Goal: Transaction & Acquisition: Download file/media

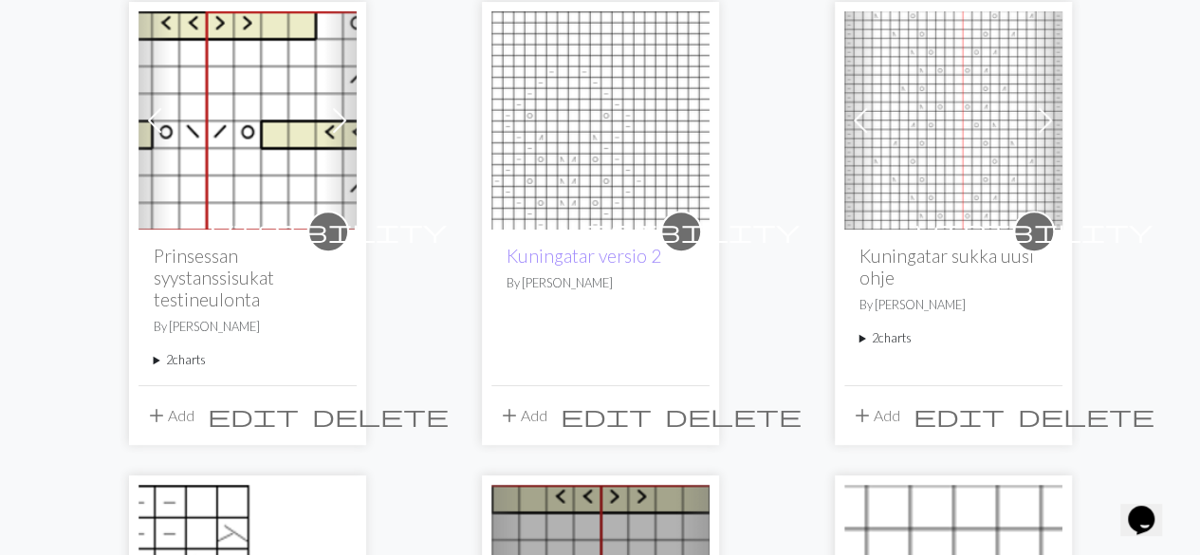
scroll to position [285, 0]
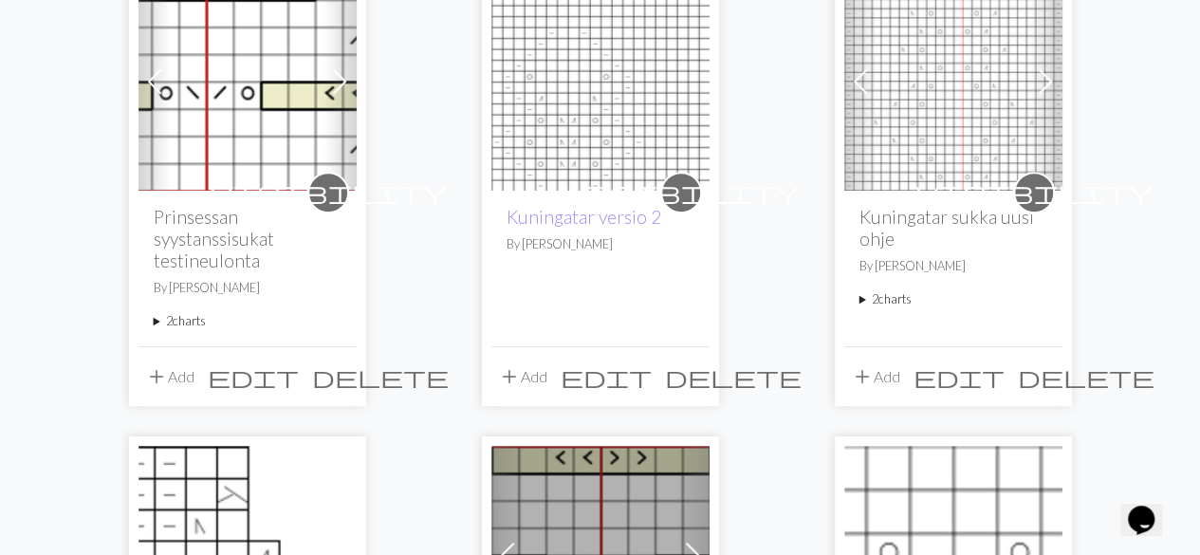
click at [194, 318] on summary "2 charts" at bounding box center [248, 321] width 188 height 18
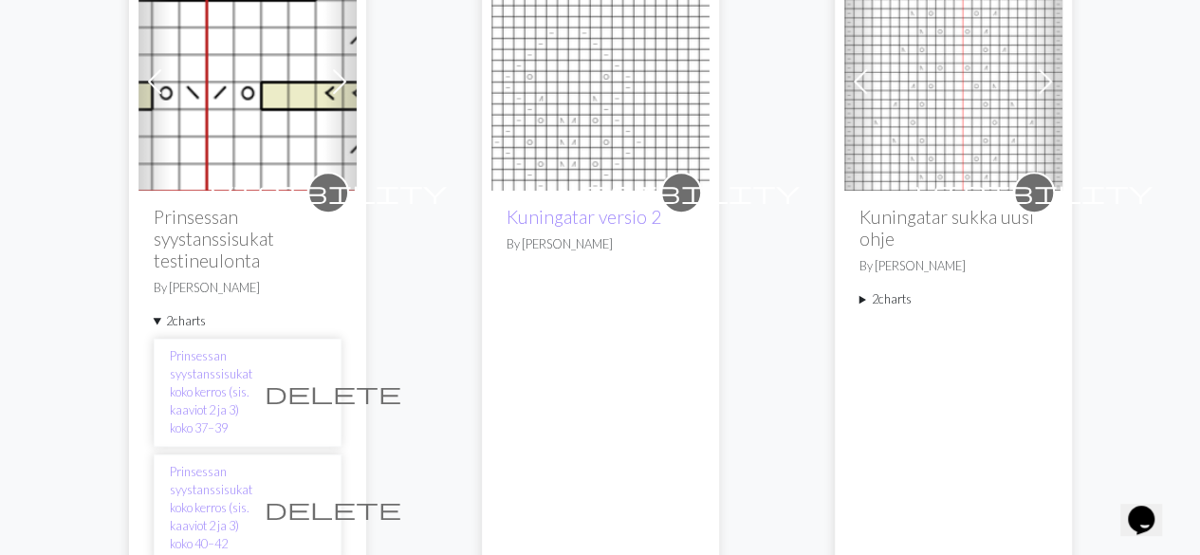
scroll to position [379, 0]
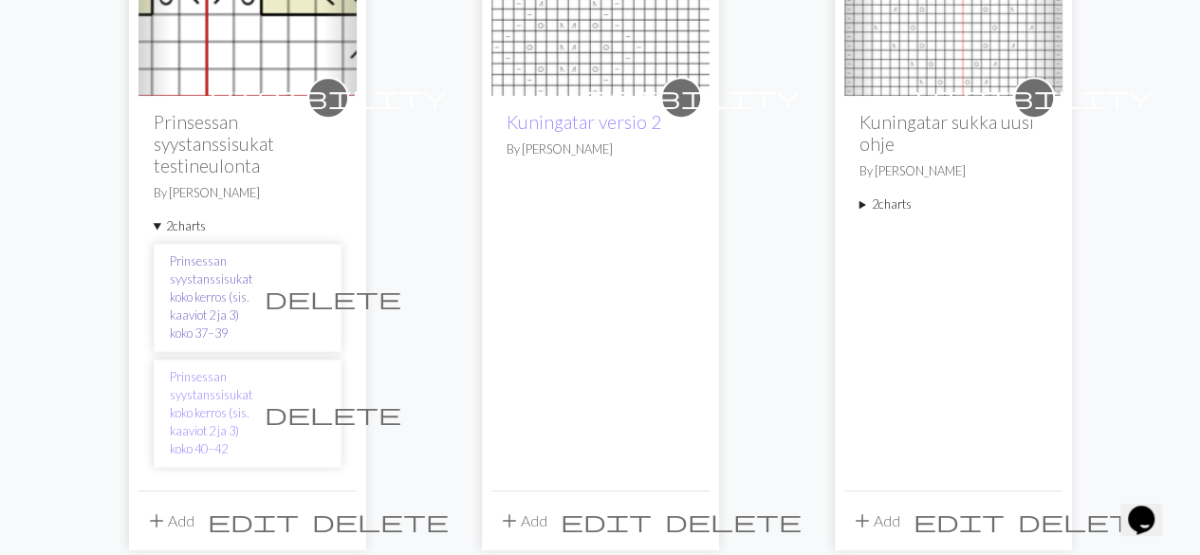
click at [219, 290] on link "Prinsessan syystanssisukat koko kerros (sis. kaaviot 2 ja 3) koko 37–39" at bounding box center [211, 297] width 83 height 91
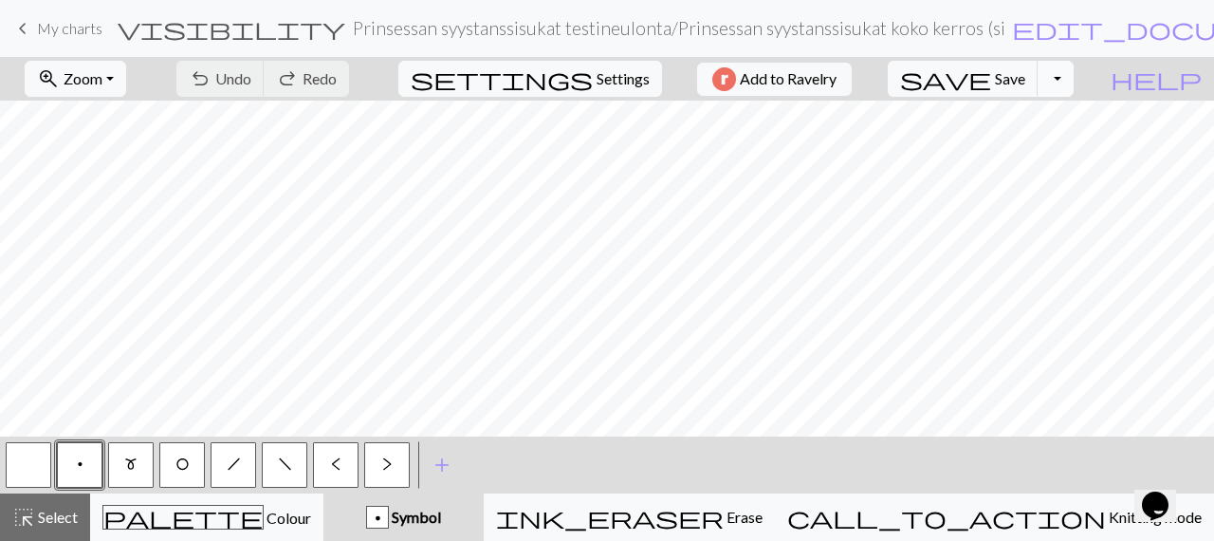
click at [1074, 77] on button "Toggle Dropdown" at bounding box center [1056, 79] width 36 height 36
click at [1053, 124] on button "file_copy Save a copy" at bounding box center [916, 119] width 313 height 30
click at [958, 28] on h2 "Prinsessan syystanssisukat testineulonta / Copy of Prinsessan syystanssisukat k…" at bounding box center [678, 28] width 651 height 22
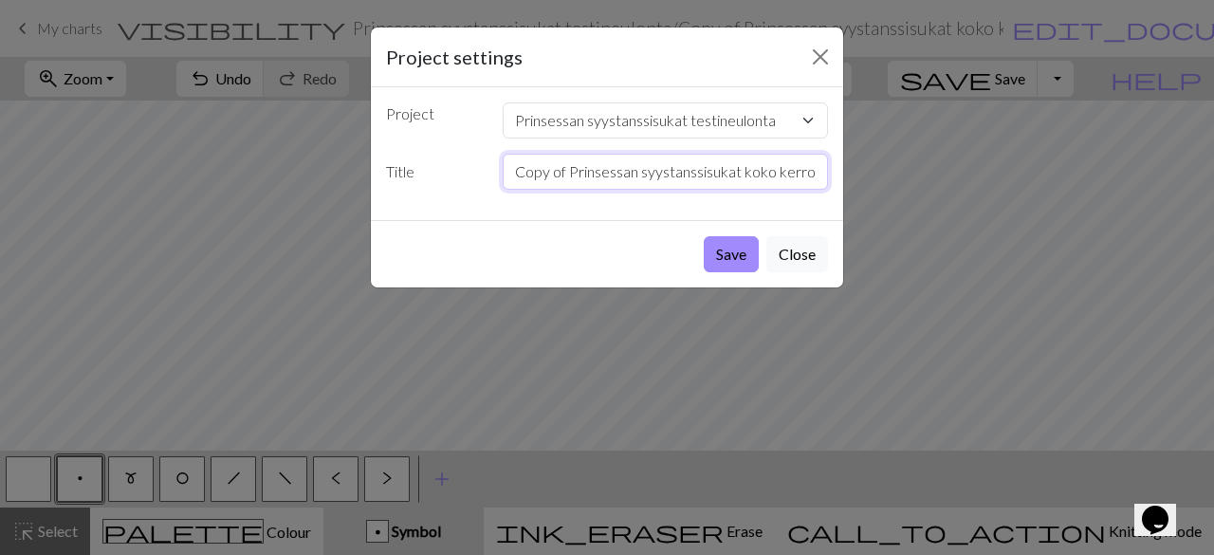
click at [578, 163] on input "Copy of Prinsessan syystanssisukat koko kerros (sis. kaaviot 2 ja 3) koko 37–39" at bounding box center [666, 172] width 326 height 36
type input "Prinsessan syystanssisukat koko kerros (sis. kaaviot 2 ja 3) koko 34–36"
click at [733, 249] on button "Save" at bounding box center [731, 254] width 55 height 36
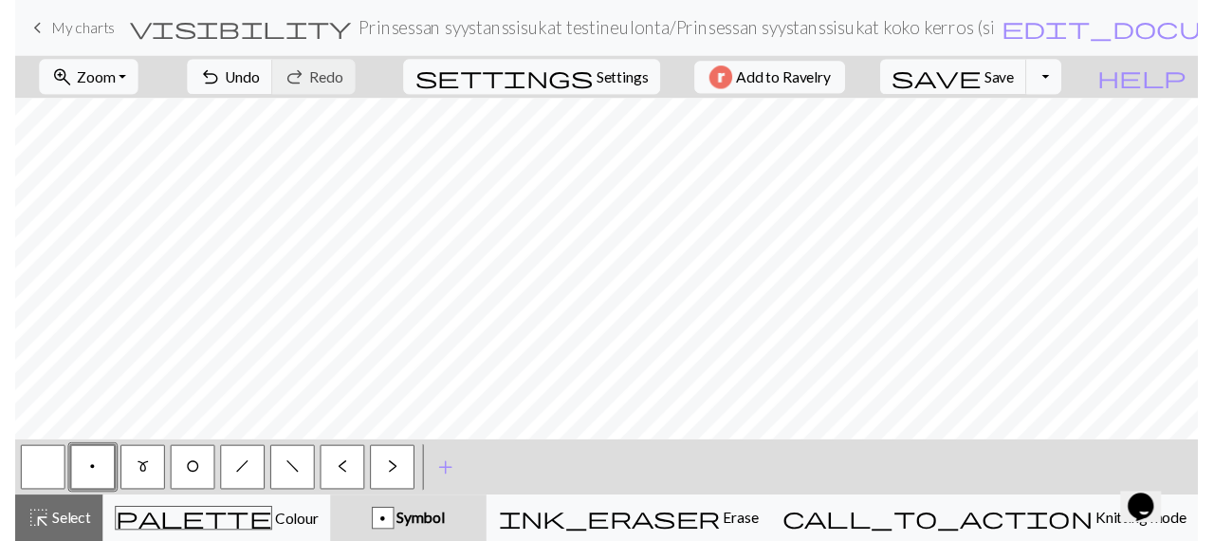
scroll to position [0, 0]
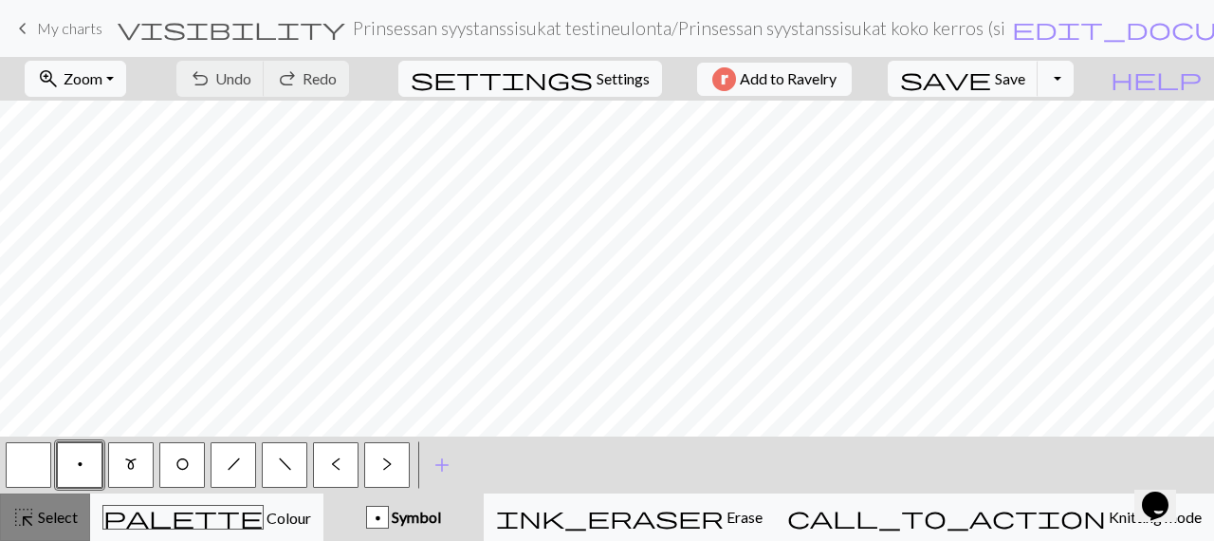
click at [53, 507] on div "highlight_alt Select Select" at bounding box center [44, 517] width 65 height 23
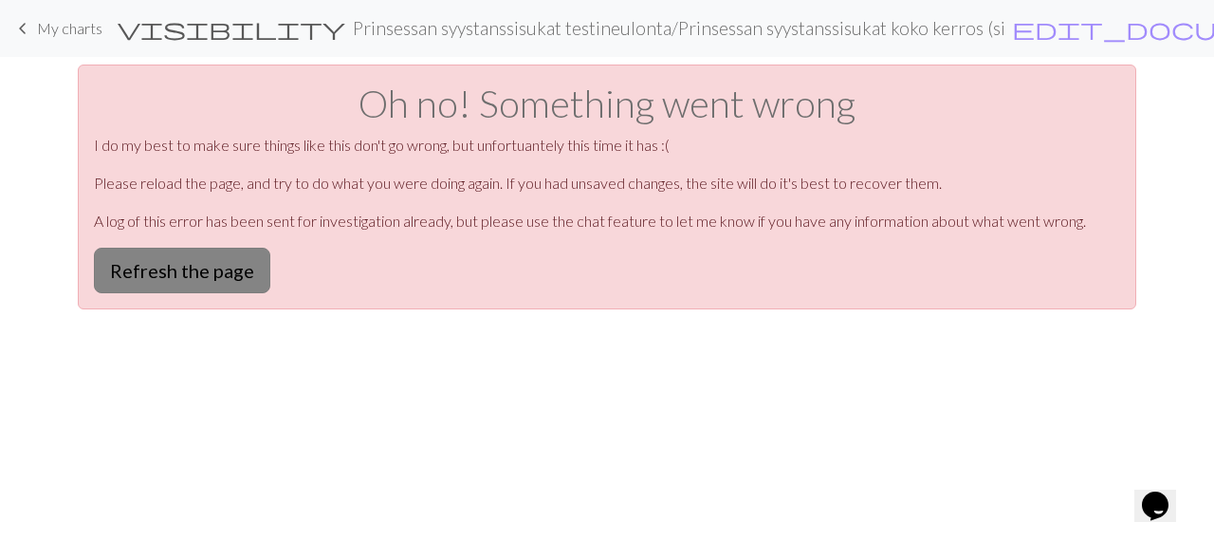
click at [169, 276] on button "Refresh the page" at bounding box center [182, 271] width 176 height 46
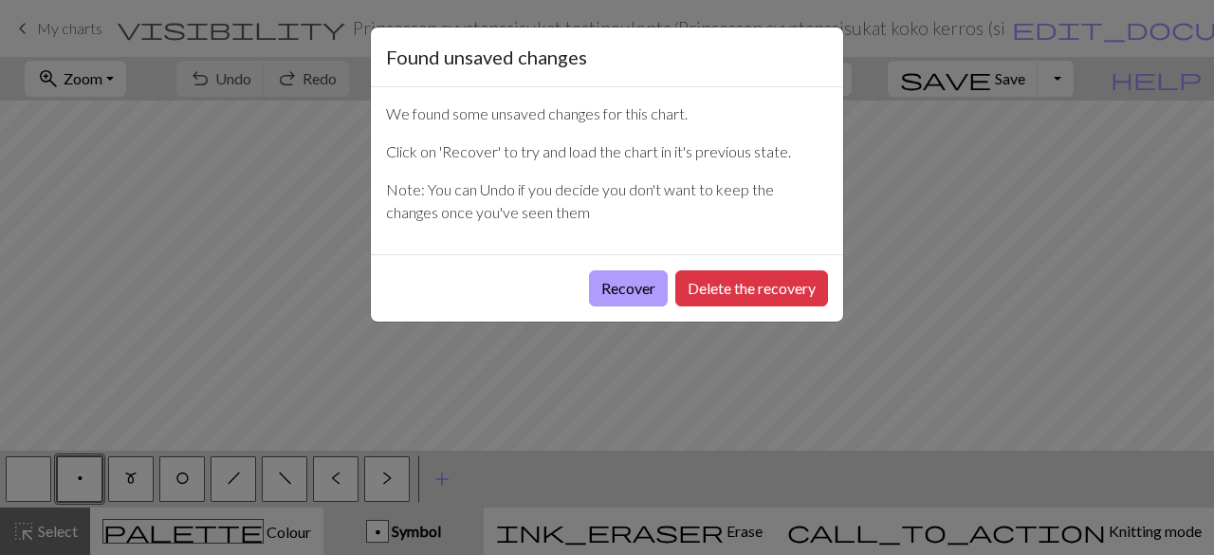
click at [618, 286] on button "Recover" at bounding box center [628, 288] width 79 height 36
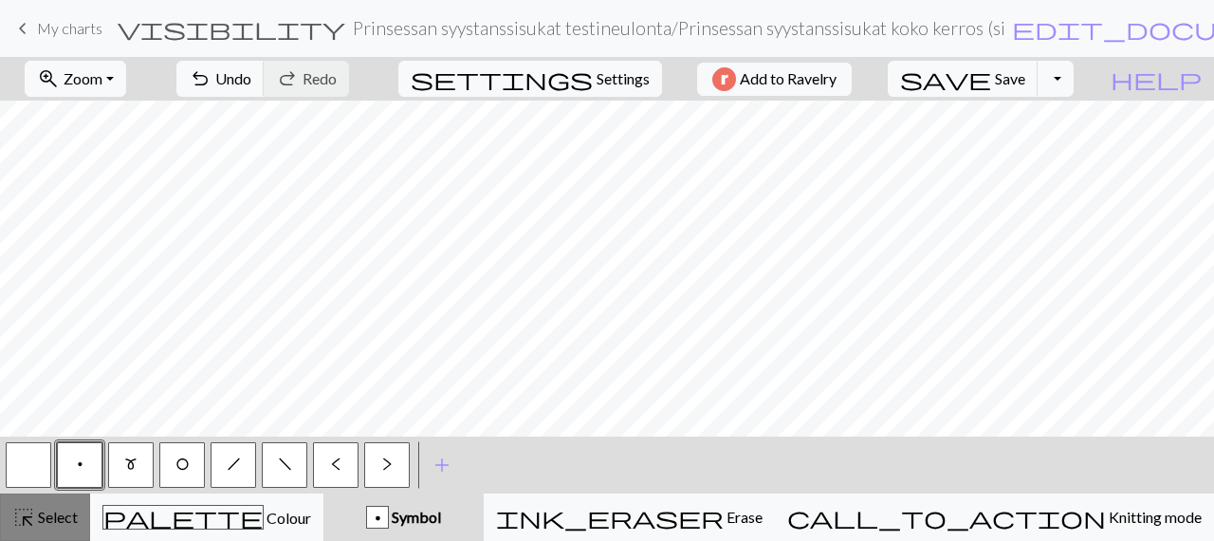
drag, startPoint x: 63, startPoint y: 532, endPoint x: 66, endPoint y: 508, distance: 25.0
click at [63, 530] on button "highlight_alt Select Select" at bounding box center [45, 516] width 90 height 47
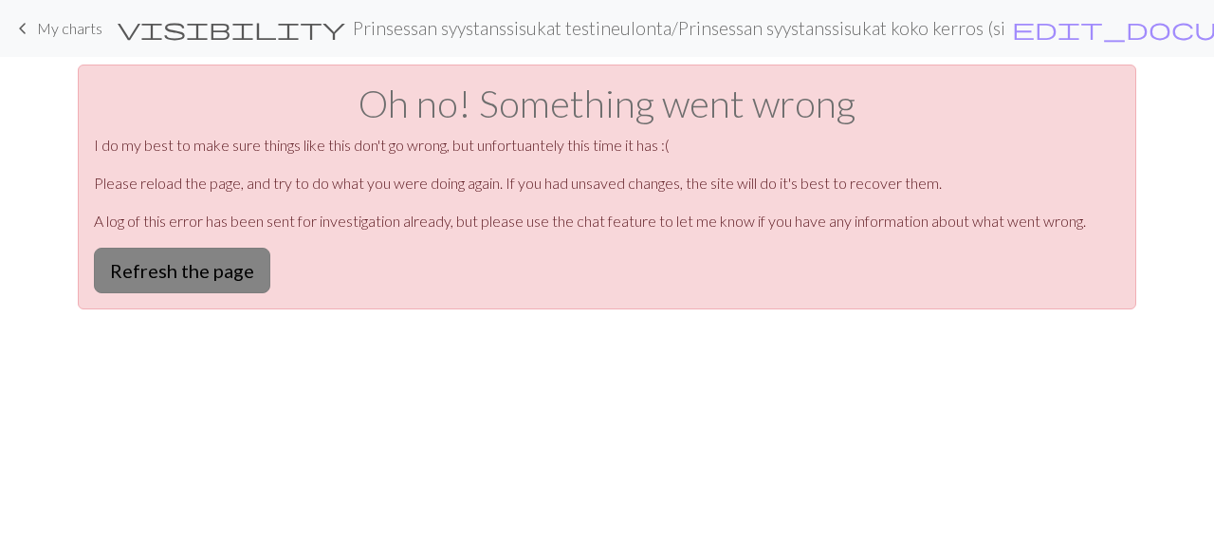
click at [132, 276] on button "Refresh the page" at bounding box center [182, 271] width 176 height 46
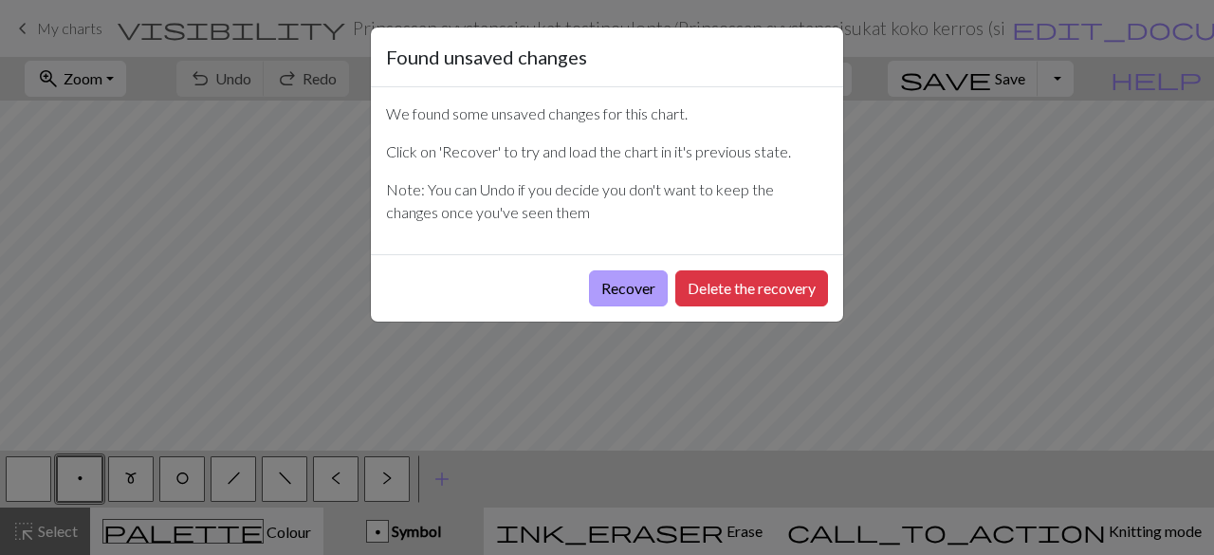
click at [634, 287] on button "Recover" at bounding box center [628, 288] width 79 height 36
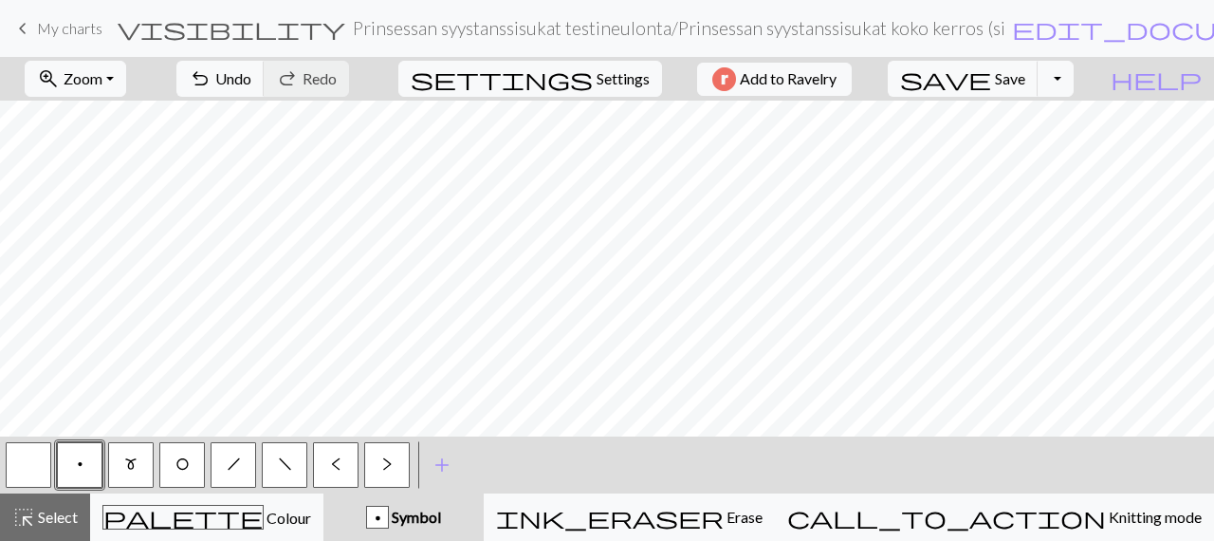
drag, startPoint x: 67, startPoint y: 527, endPoint x: 83, endPoint y: 434, distance: 94.2
click at [67, 526] on div "highlight_alt Select Select" at bounding box center [44, 517] width 65 height 23
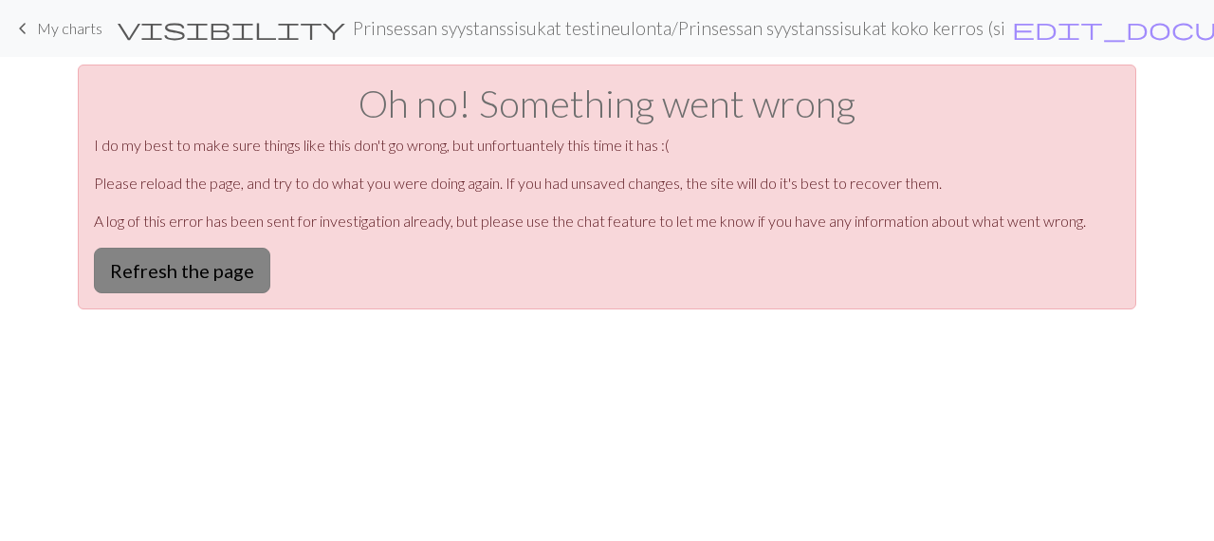
click at [141, 259] on button "Refresh the page" at bounding box center [182, 271] width 176 height 46
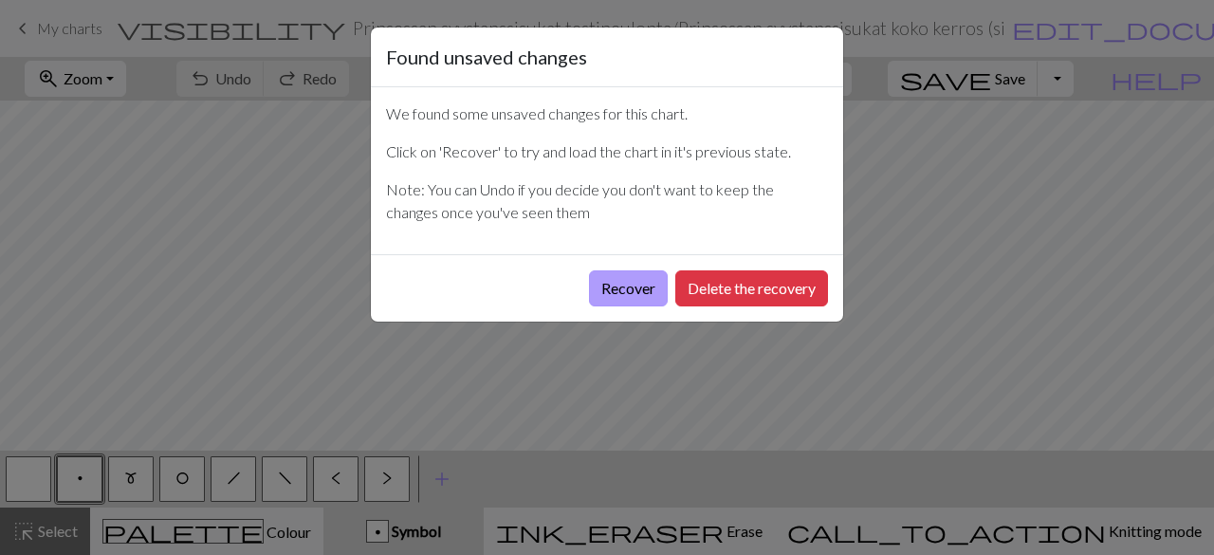
click at [649, 297] on button "Recover" at bounding box center [628, 288] width 79 height 36
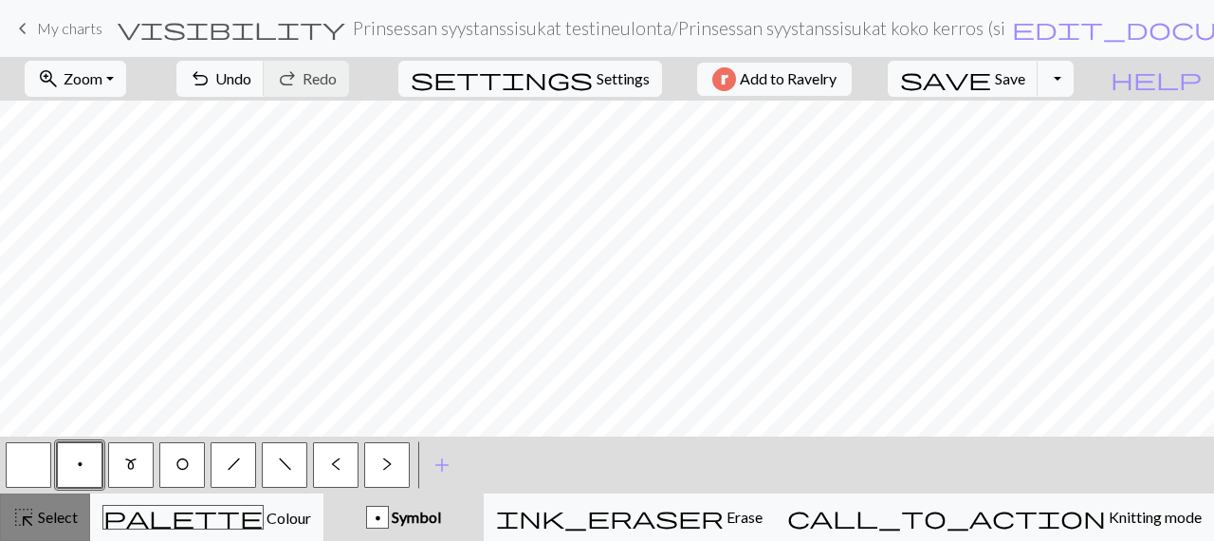
drag, startPoint x: 69, startPoint y: 526, endPoint x: 70, endPoint y: 502, distance: 24.7
click at [70, 526] on div "highlight_alt Select Select" at bounding box center [44, 517] width 65 height 23
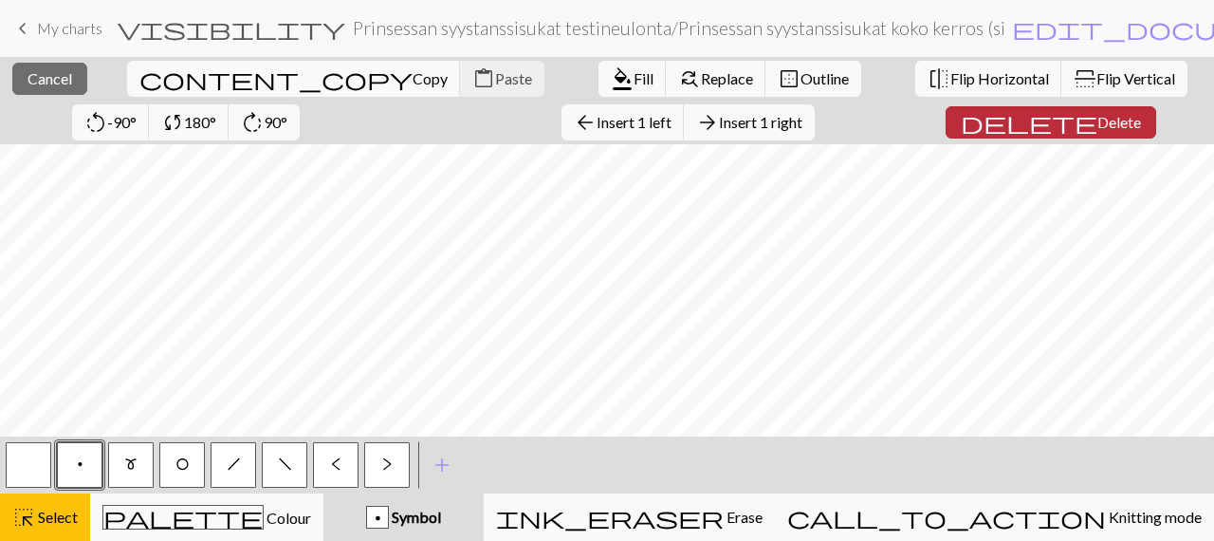
click at [1098, 120] on span "Delete" at bounding box center [1120, 122] width 44 height 18
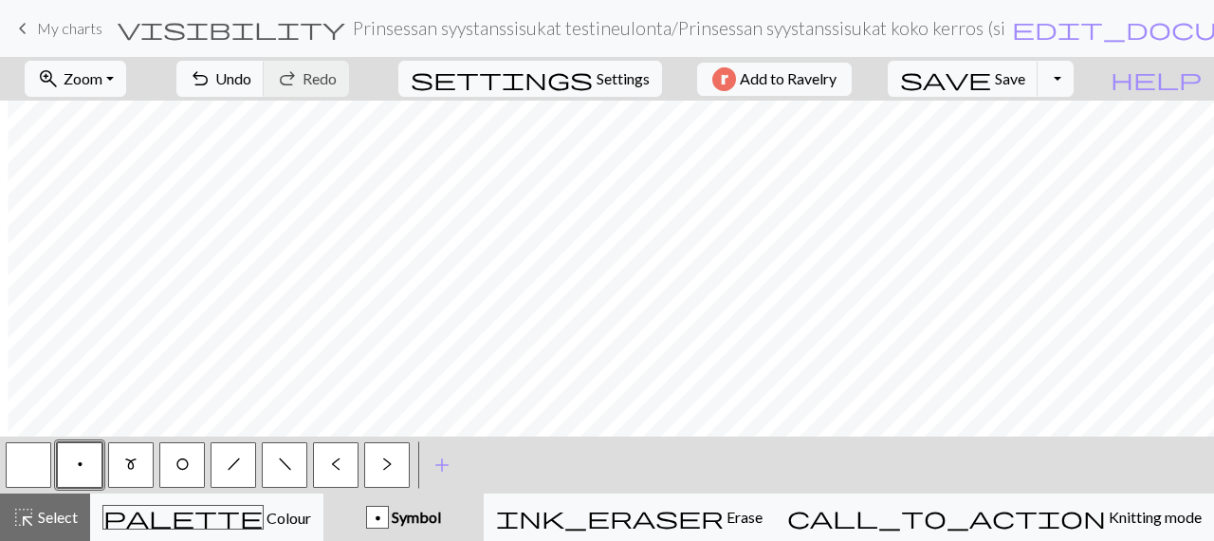
scroll to position [0, 62]
click at [53, 526] on span "Select" at bounding box center [56, 517] width 43 height 18
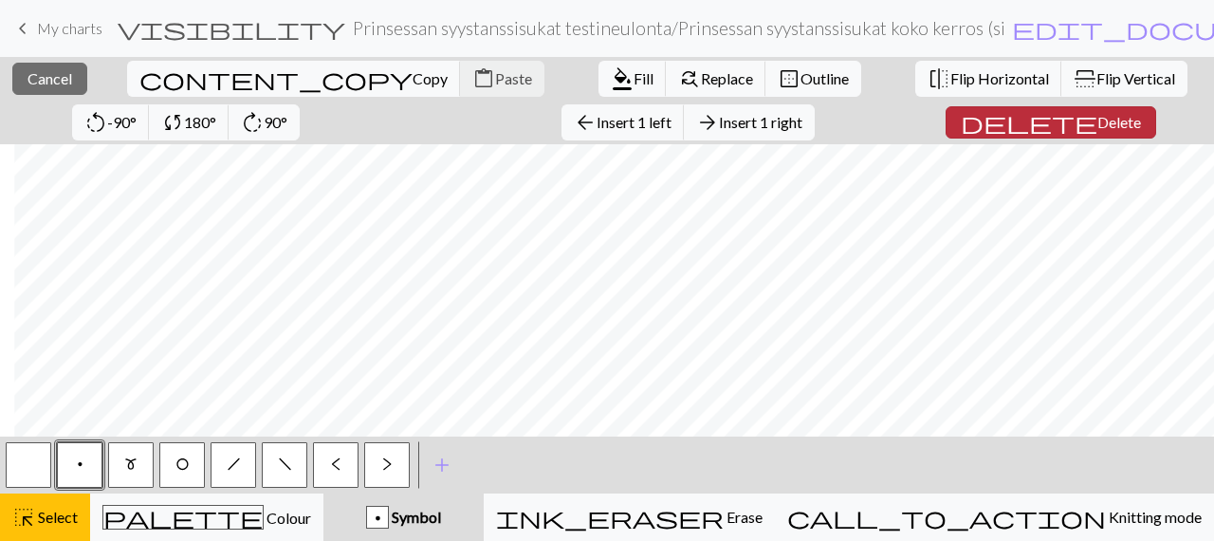
click at [1098, 119] on span "Delete" at bounding box center [1120, 122] width 44 height 18
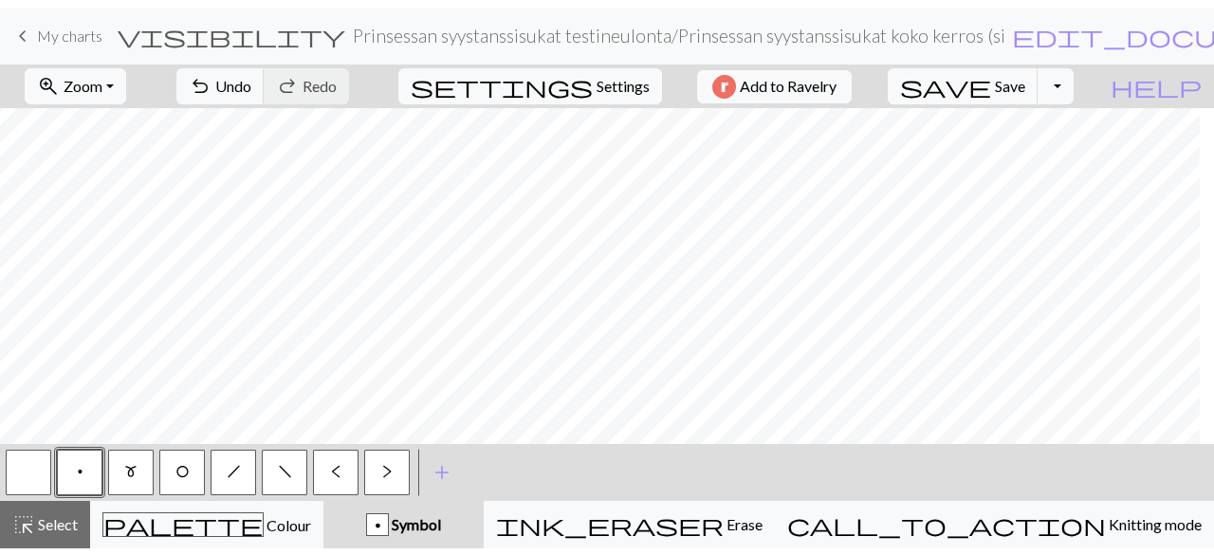
scroll to position [0, 0]
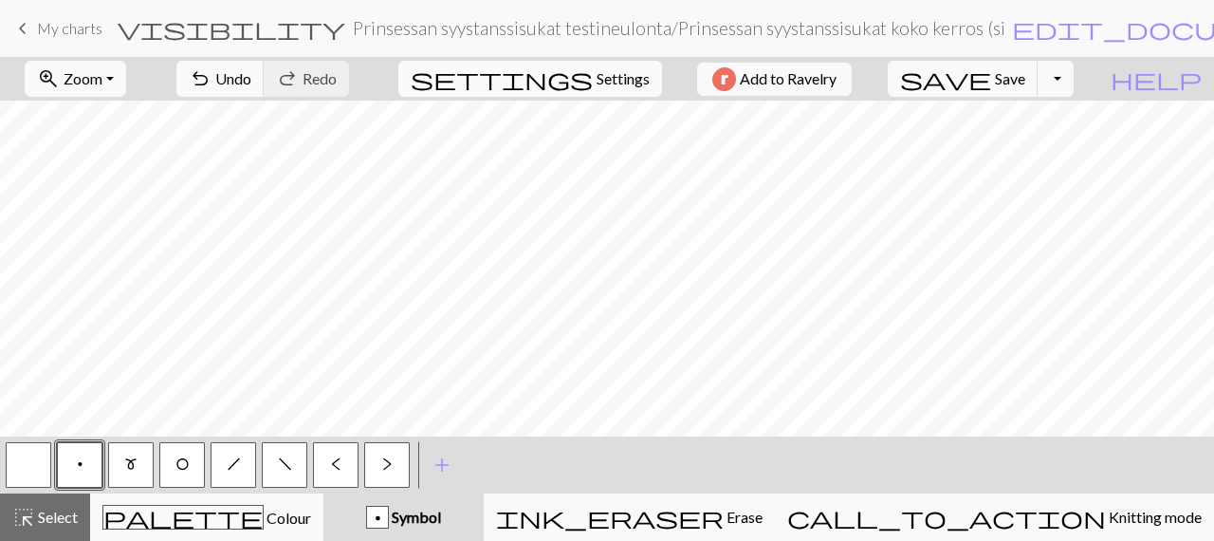
click at [600, 69] on span "Settings" at bounding box center [623, 78] width 53 height 23
select select "aran"
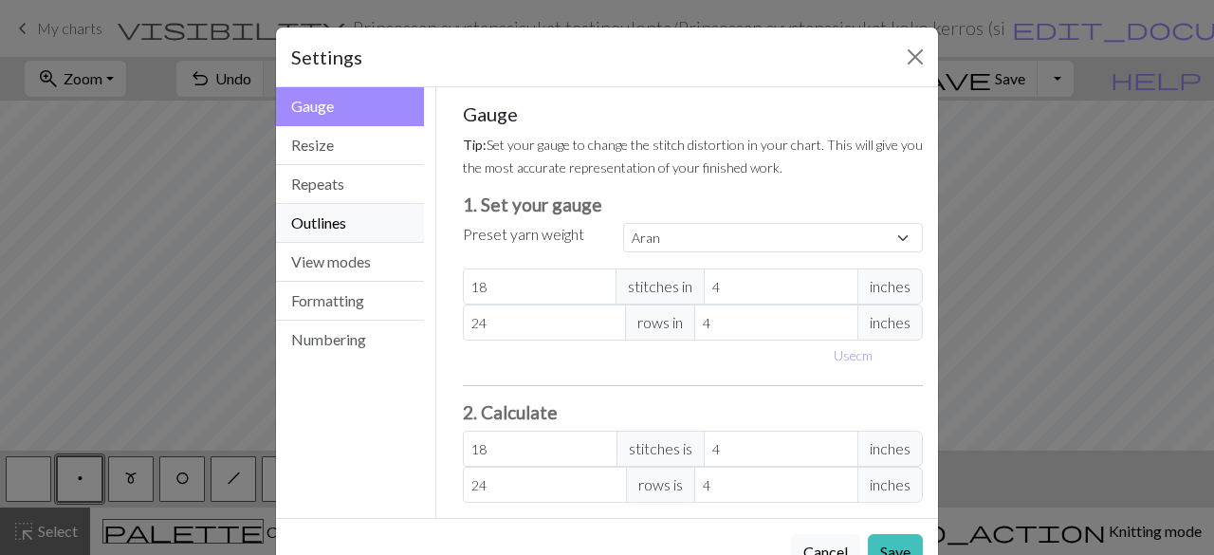
click at [319, 226] on button "Outlines" at bounding box center [350, 223] width 148 height 39
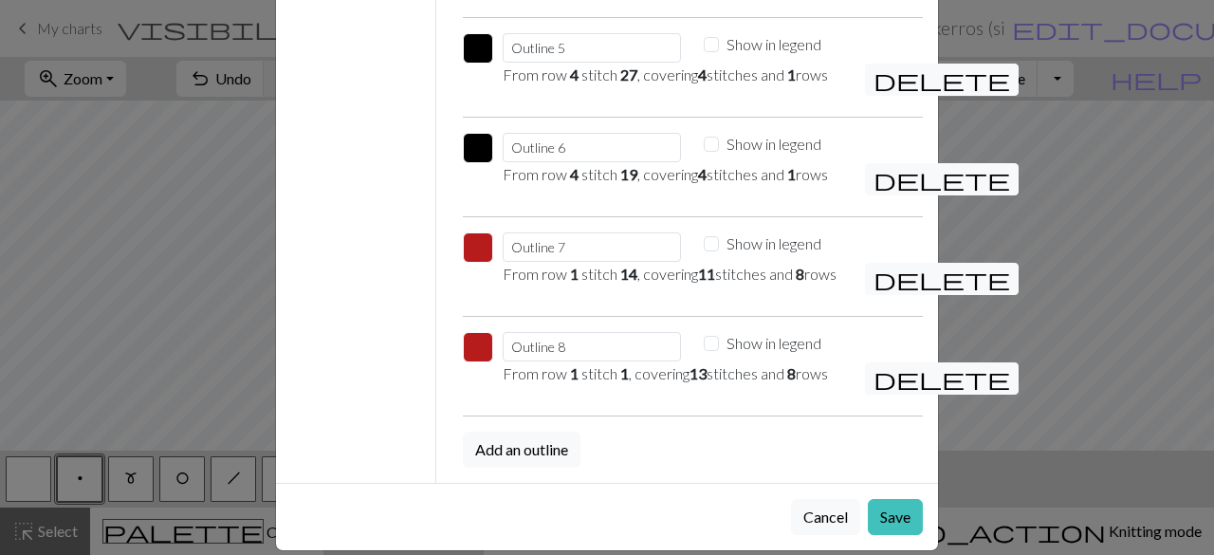
scroll to position [569, 0]
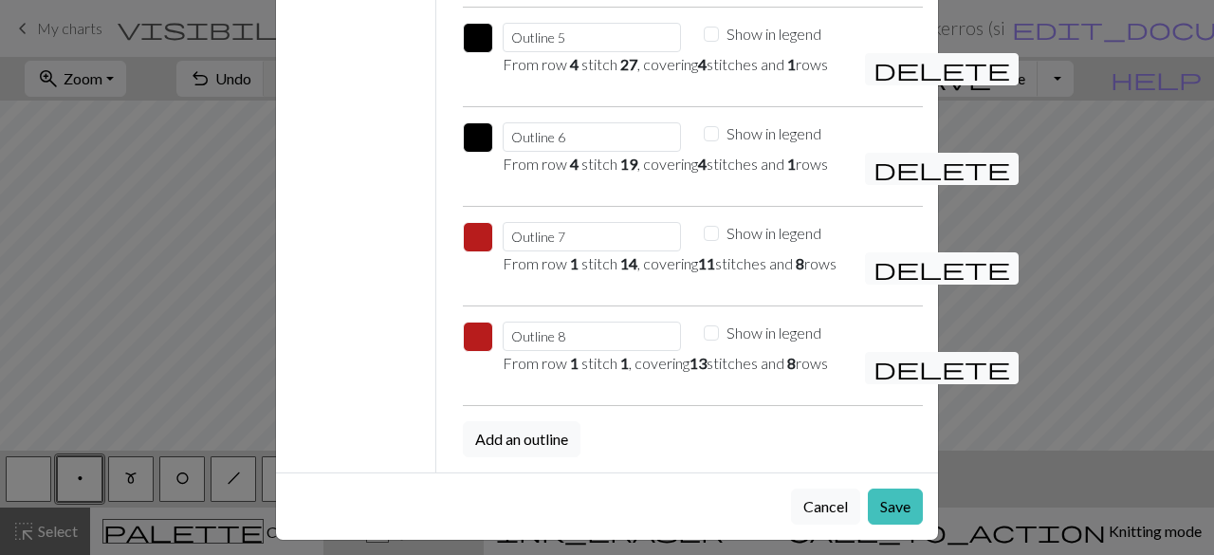
click at [877, 282] on span "delete" at bounding box center [942, 268] width 137 height 27
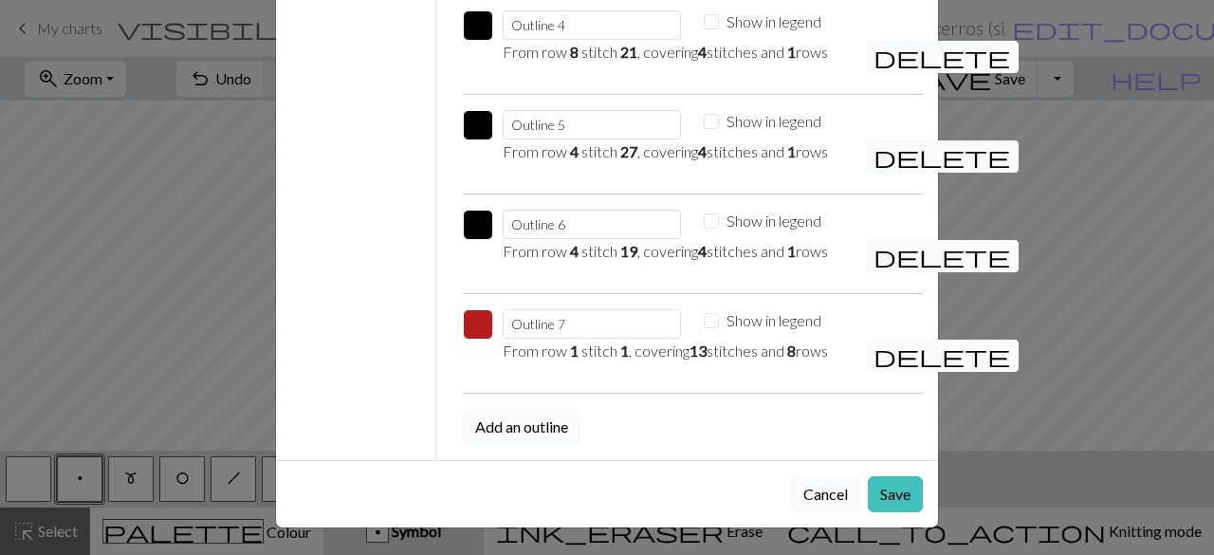
scroll to position [522, 0]
click at [886, 504] on button "Save" at bounding box center [895, 494] width 55 height 36
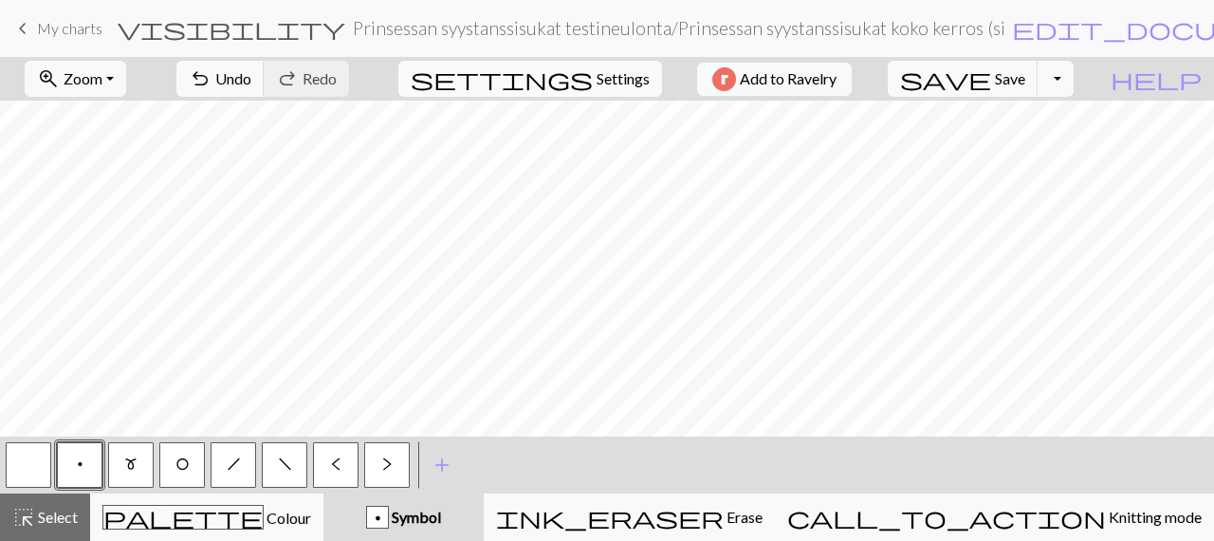
click at [600, 78] on span "Settings" at bounding box center [623, 78] width 53 height 23
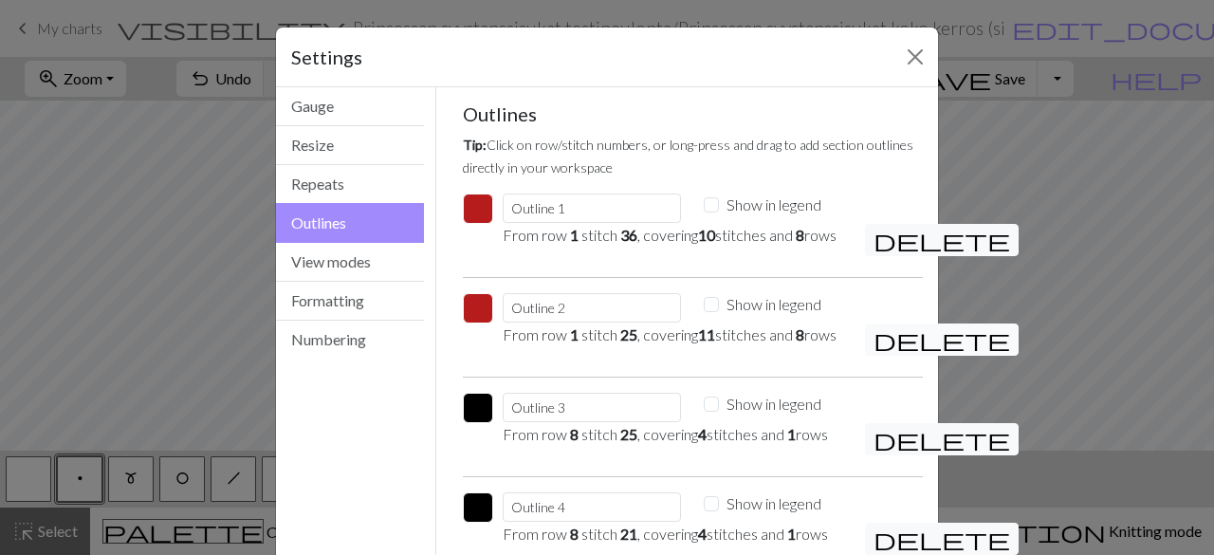
click at [878, 353] on span "delete" at bounding box center [942, 339] width 137 height 27
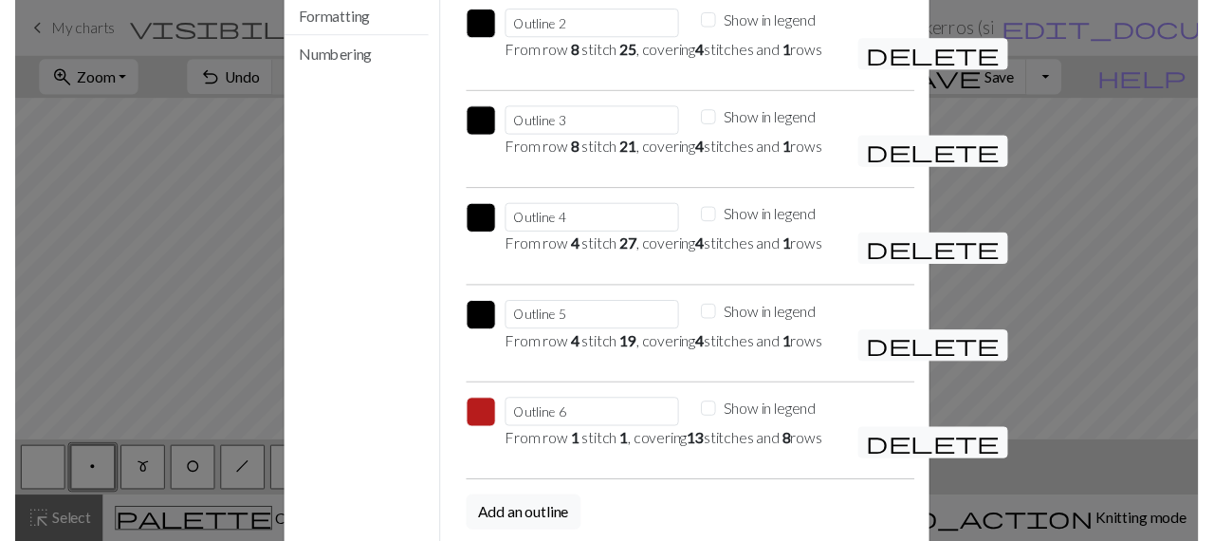
scroll to position [400, 0]
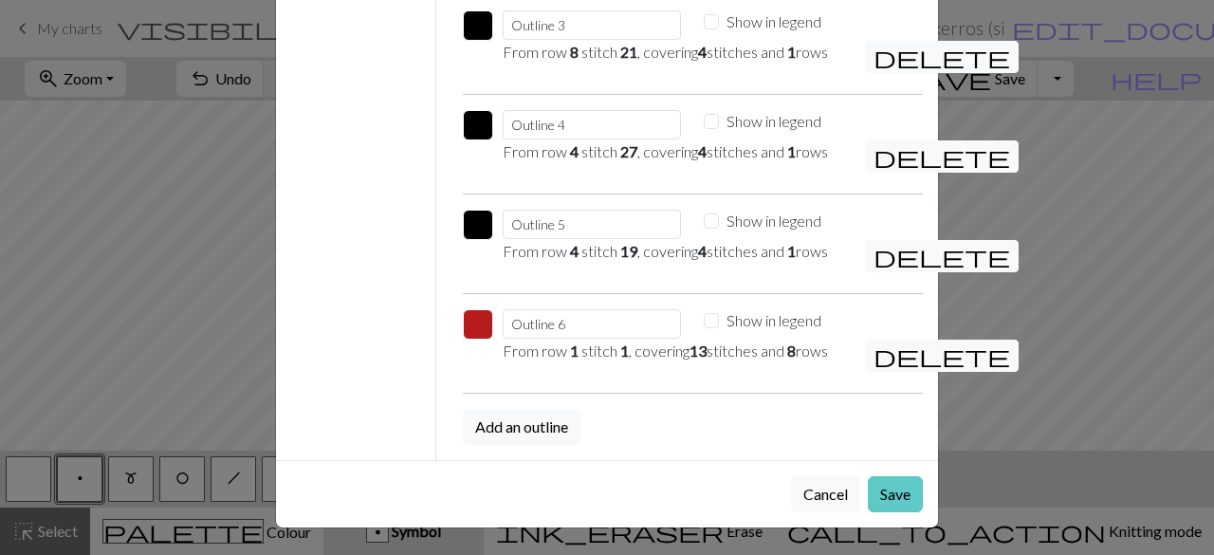
click at [877, 492] on button "Save" at bounding box center [895, 494] width 55 height 36
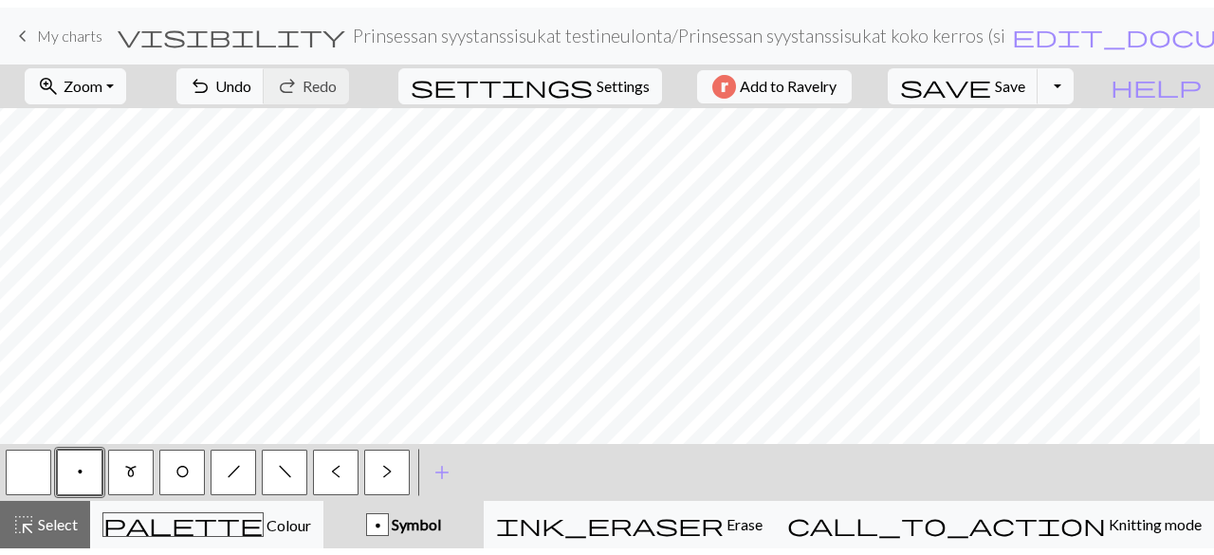
scroll to position [0, 0]
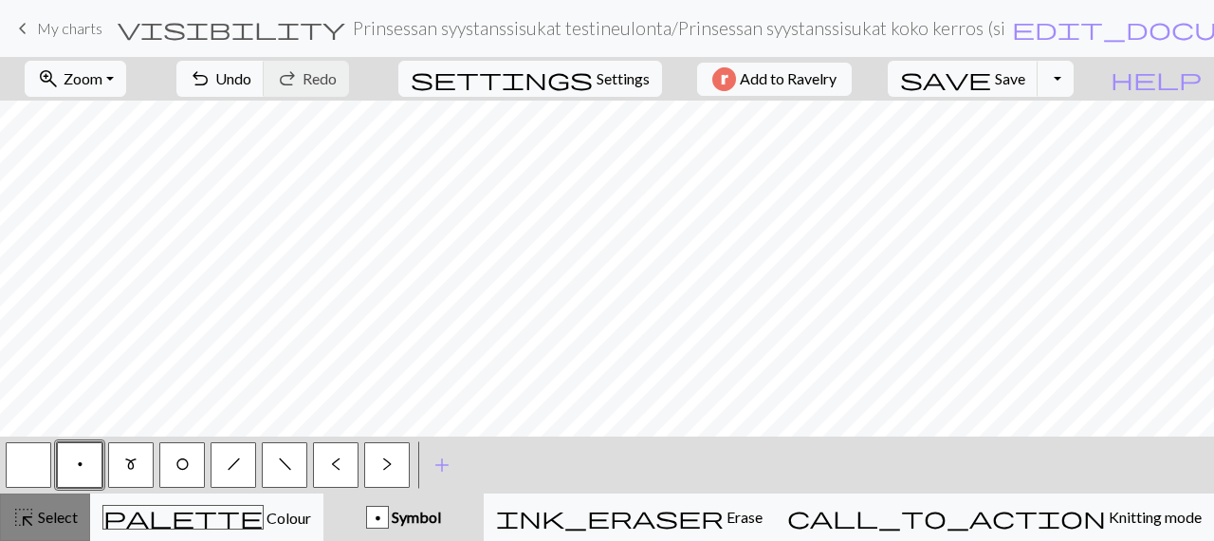
click at [66, 522] on span "Select" at bounding box center [56, 517] width 43 height 18
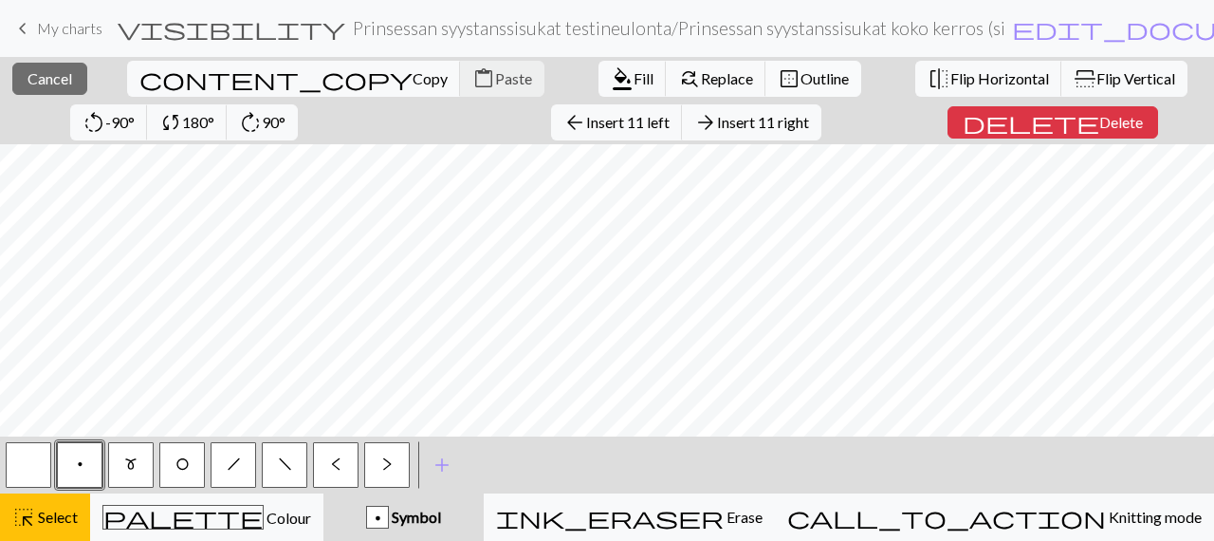
click at [801, 82] on span "Outline" at bounding box center [825, 78] width 48 height 18
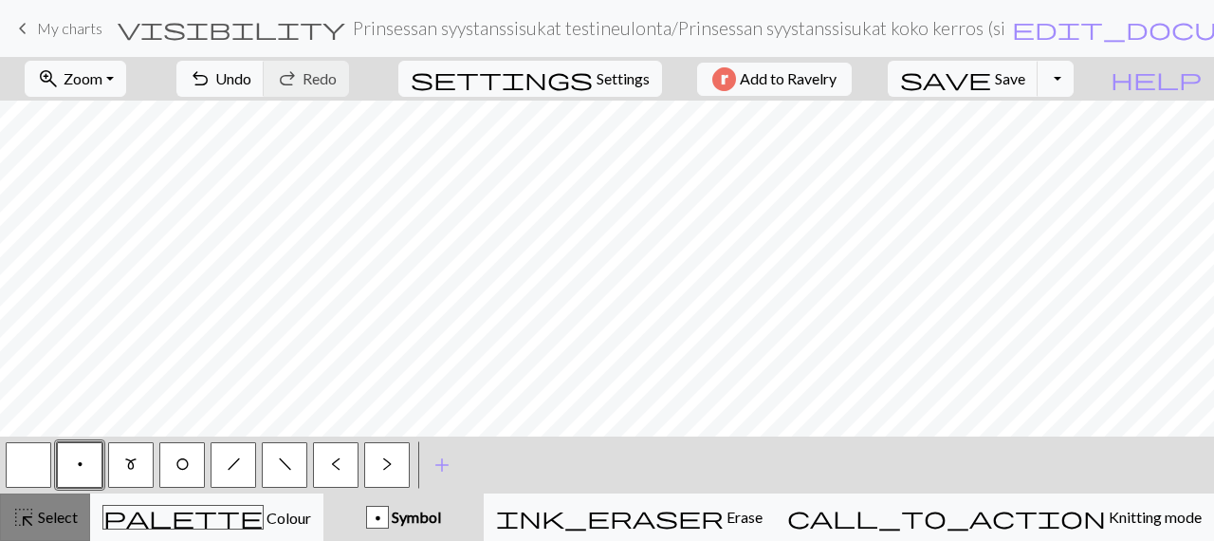
click at [75, 523] on span "Select" at bounding box center [56, 517] width 43 height 18
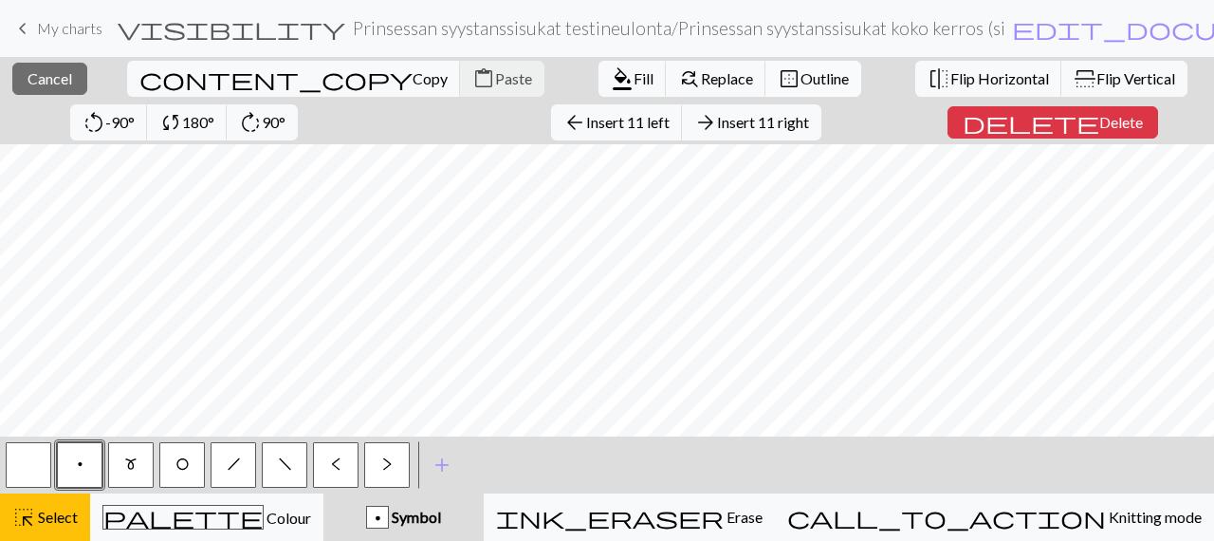
click at [801, 71] on span "Outline" at bounding box center [825, 78] width 48 height 18
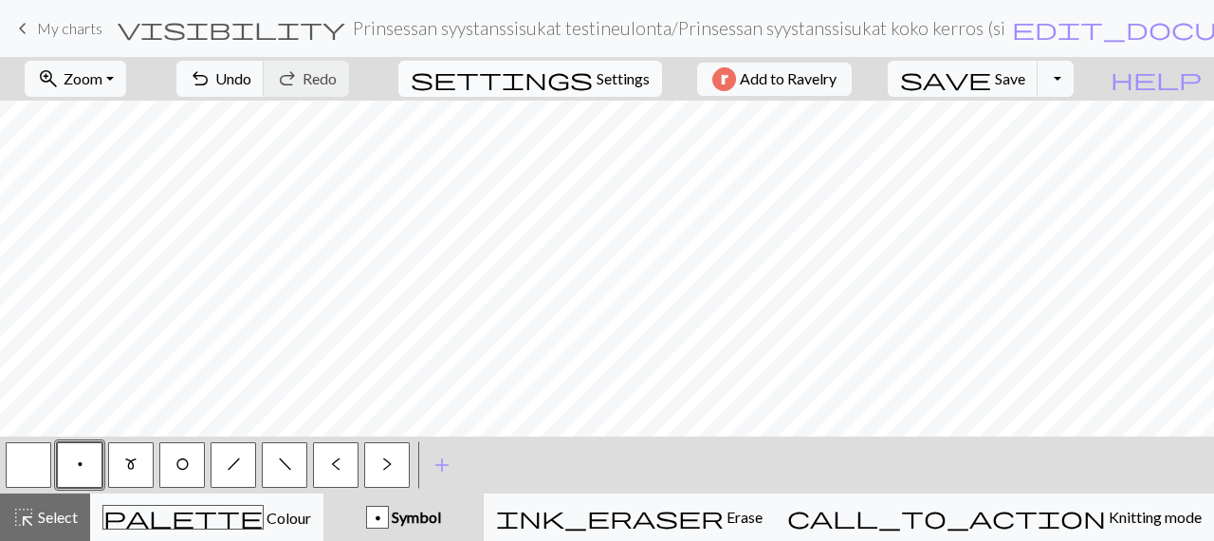
click at [611, 75] on span "Settings" at bounding box center [623, 78] width 53 height 23
select select "aran"
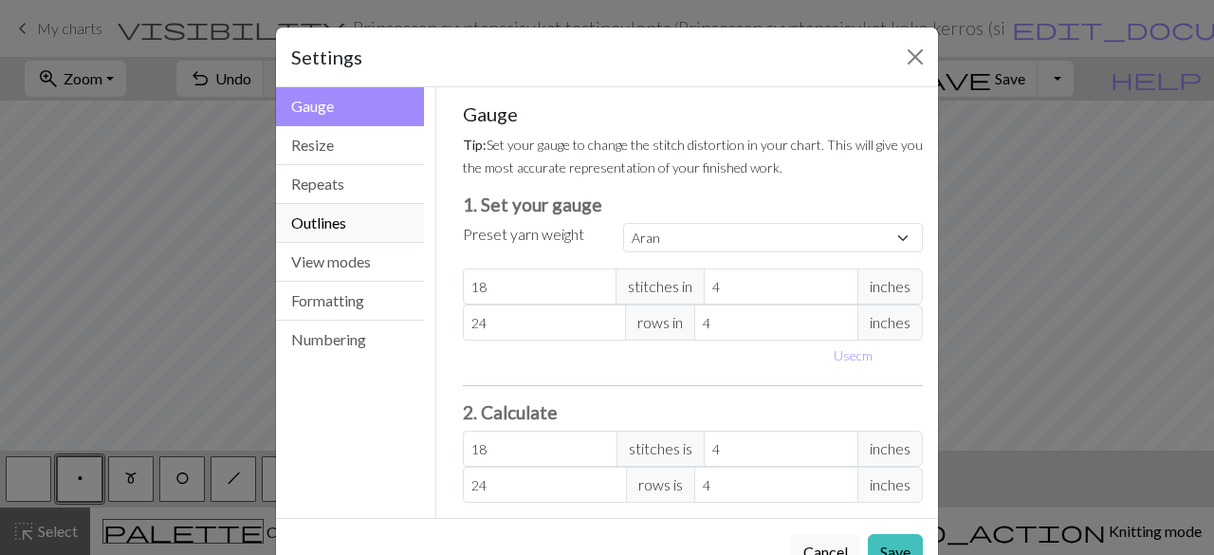
click at [328, 217] on button "Outlines" at bounding box center [350, 223] width 148 height 39
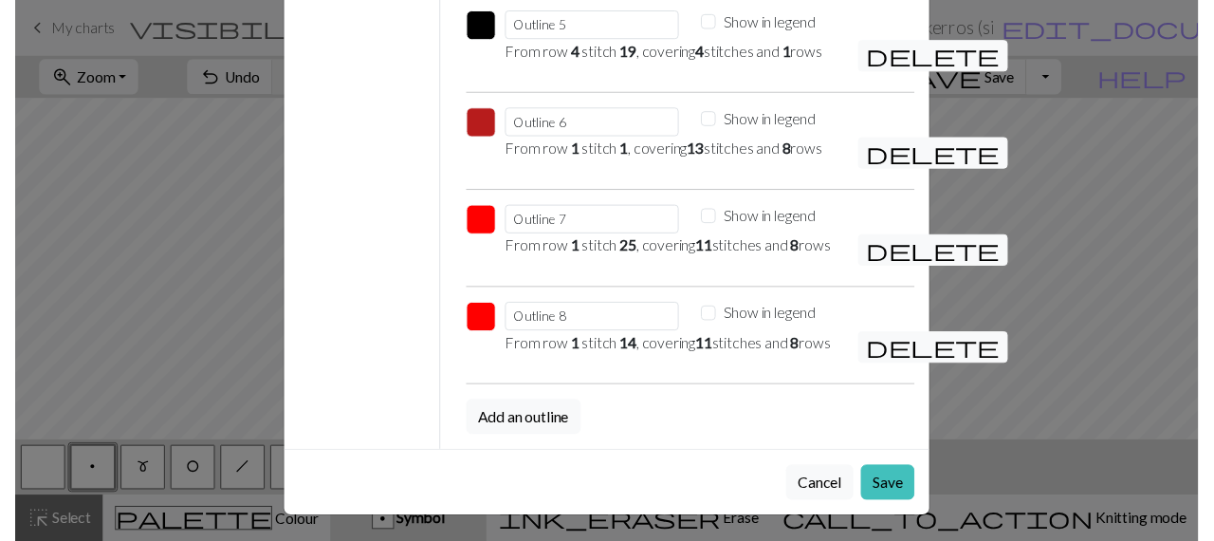
scroll to position [644, 0]
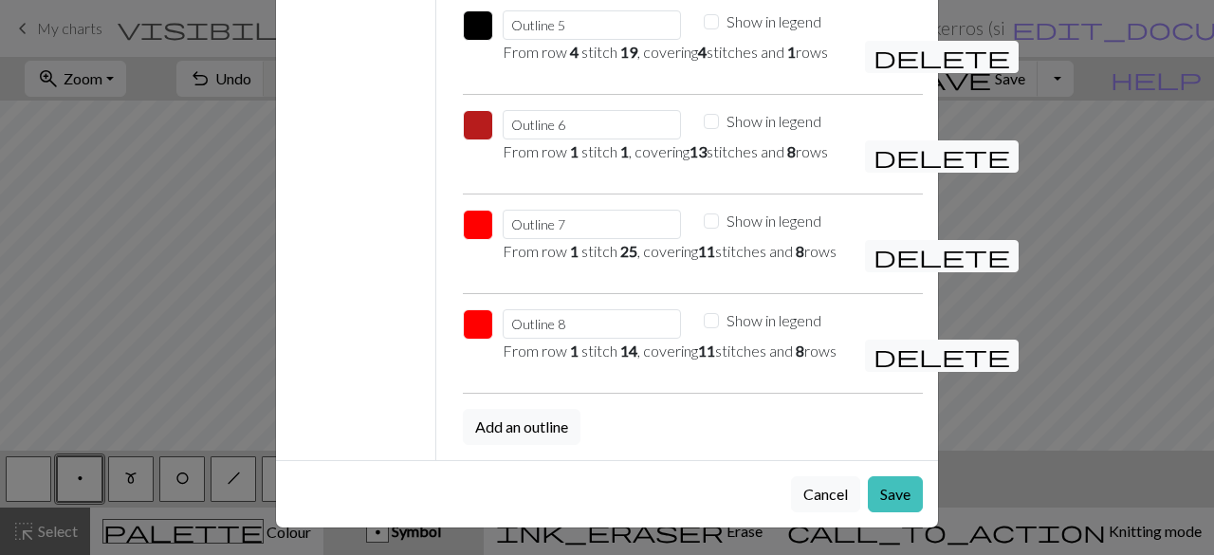
click at [474, 210] on button "button" at bounding box center [478, 225] width 30 height 30
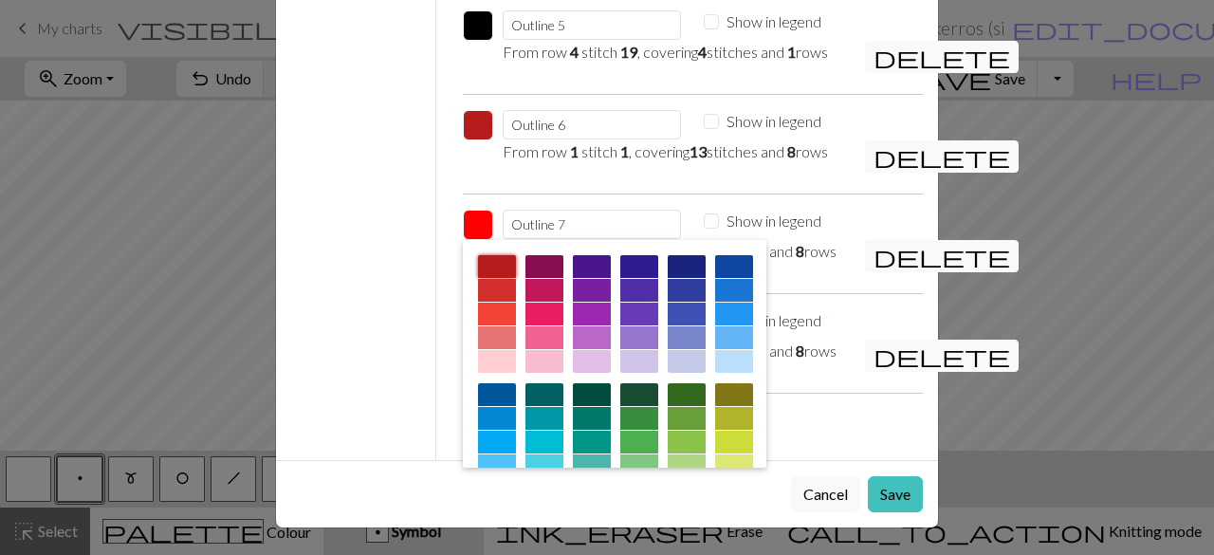
click at [489, 255] on div at bounding box center [497, 266] width 38 height 23
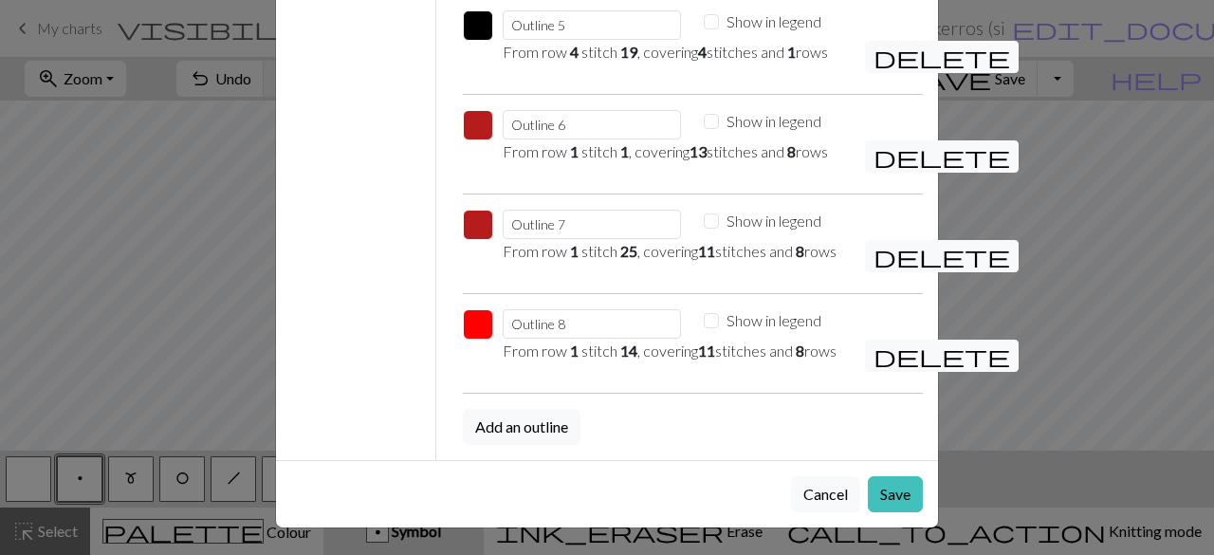
click at [476, 309] on button "button" at bounding box center [478, 324] width 30 height 30
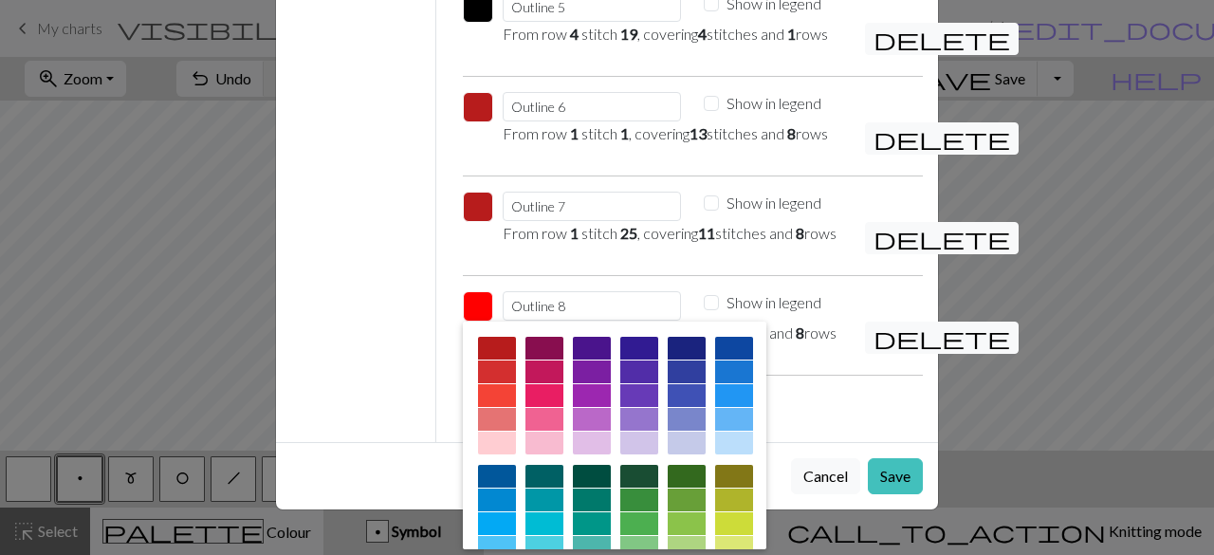
click at [482, 338] on div at bounding box center [497, 348] width 38 height 23
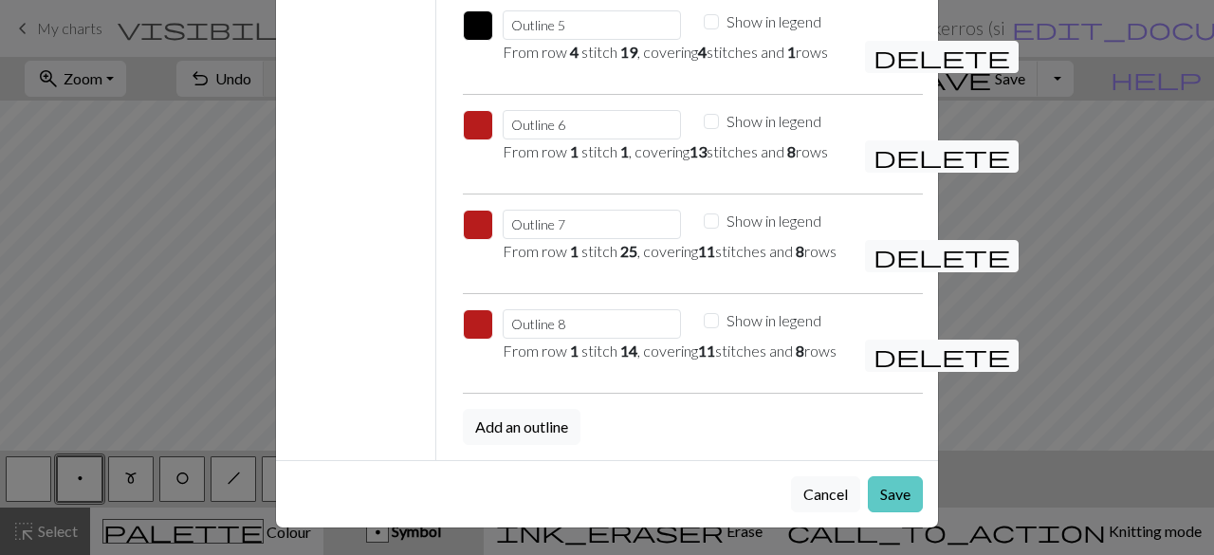
click at [881, 498] on button "Save" at bounding box center [895, 494] width 55 height 36
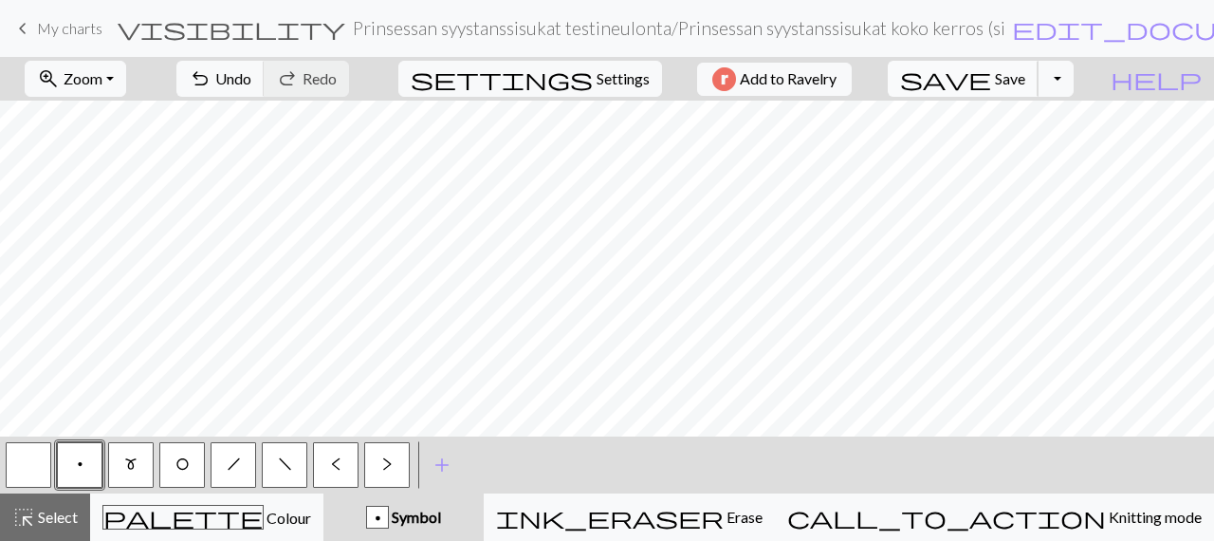
click at [1030, 79] on button "save Save Save" at bounding box center [963, 79] width 151 height 36
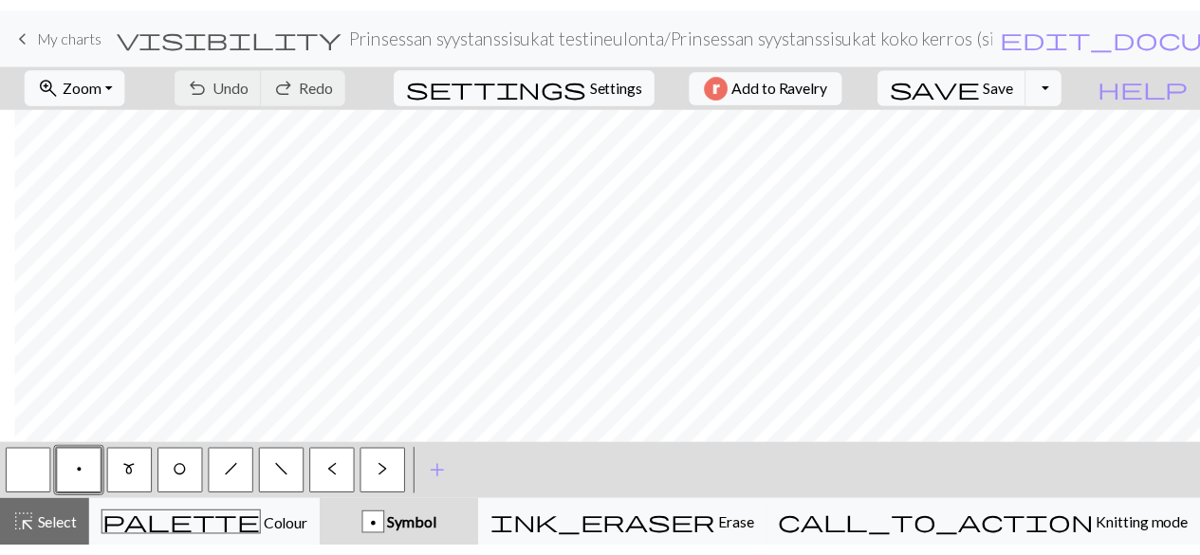
scroll to position [0, 0]
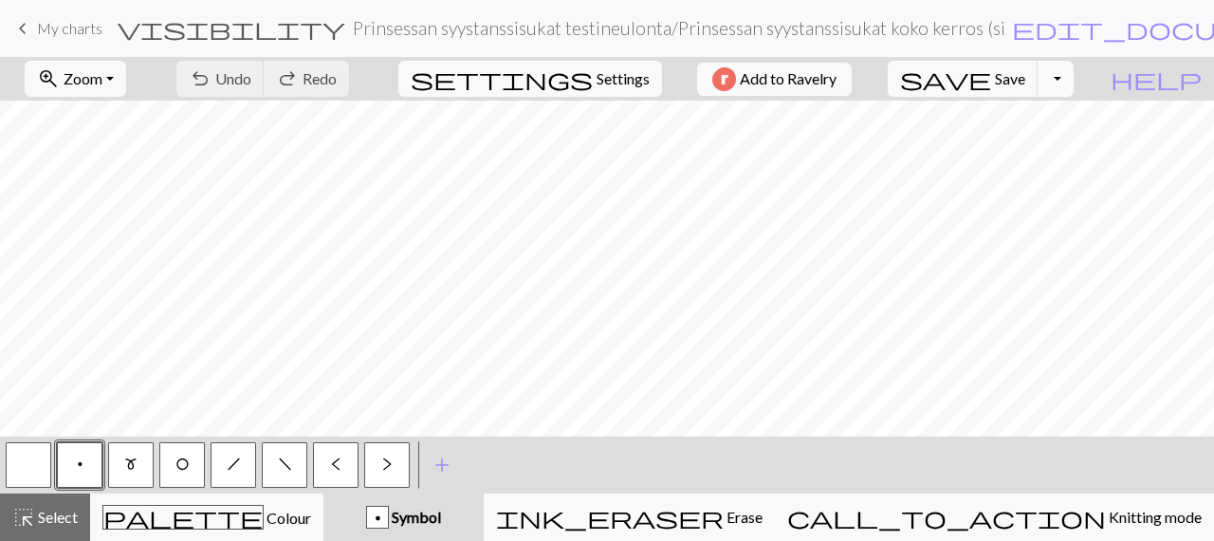
click at [1074, 73] on button "Toggle Dropdown" at bounding box center [1056, 79] width 36 height 36
click at [1055, 141] on button "save_alt Download" at bounding box center [916, 150] width 313 height 30
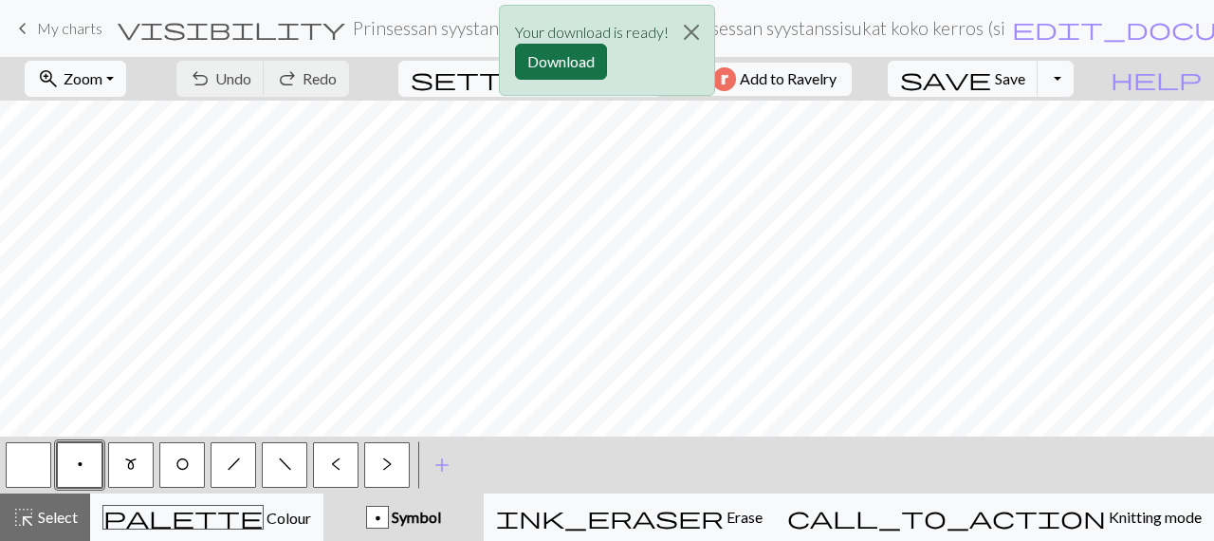
click at [593, 64] on button "Download" at bounding box center [561, 62] width 92 height 36
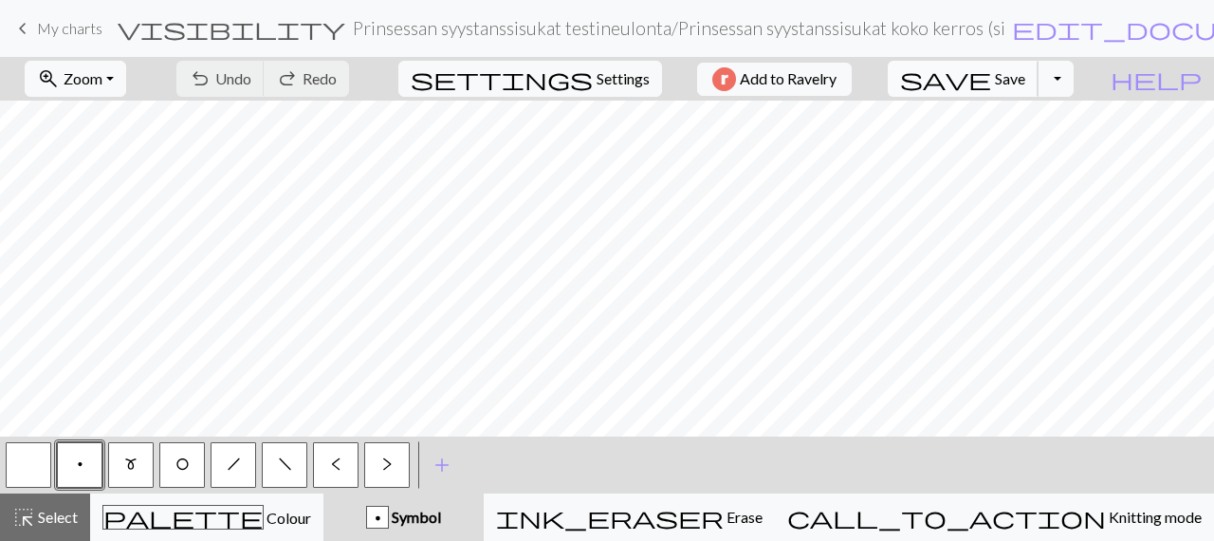
click at [1025, 69] on span "Save" at bounding box center [1010, 78] width 30 height 18
click at [48, 31] on span "My charts" at bounding box center [69, 28] width 65 height 18
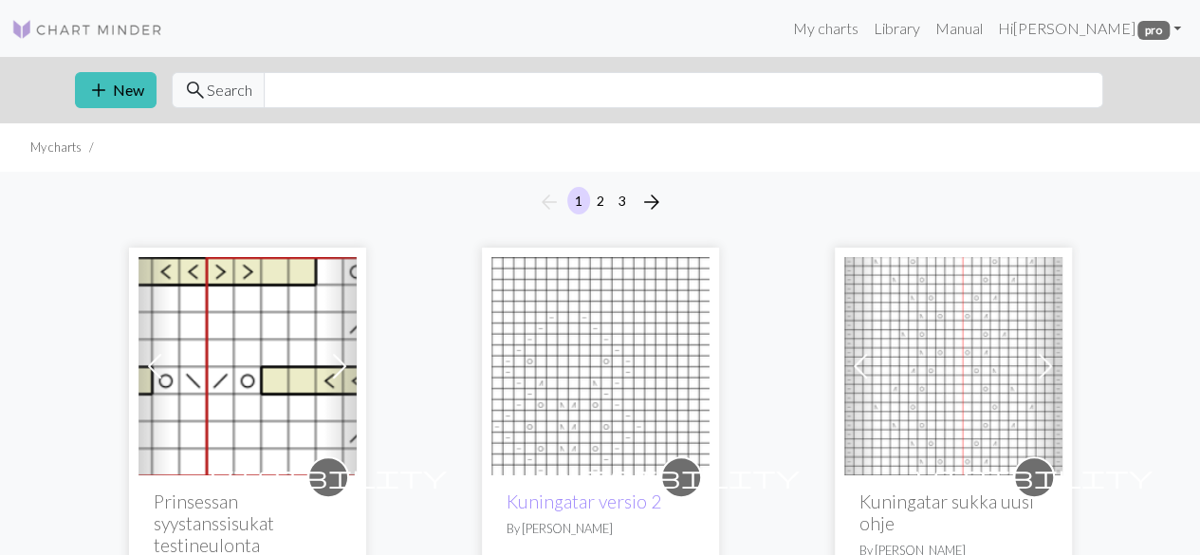
scroll to position [190, 0]
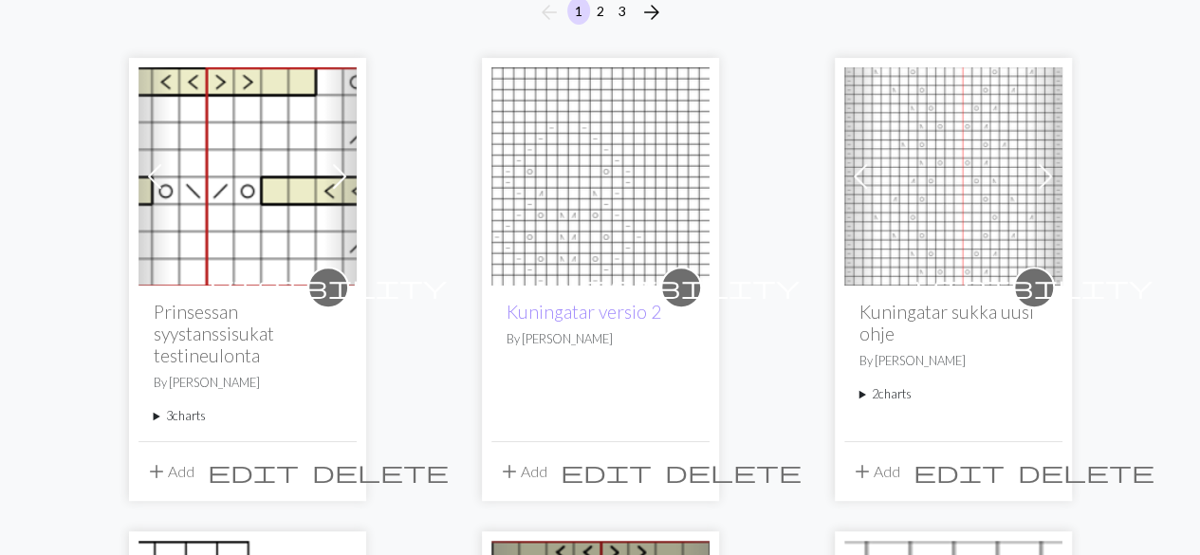
click at [189, 415] on summary "3 charts" at bounding box center [248, 416] width 188 height 18
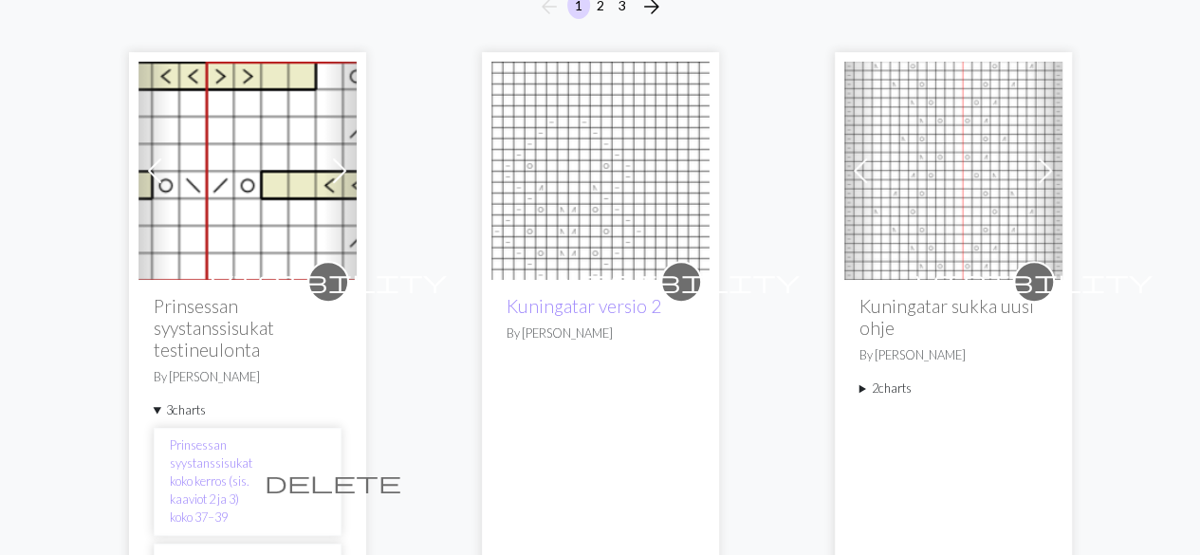
scroll to position [379, 0]
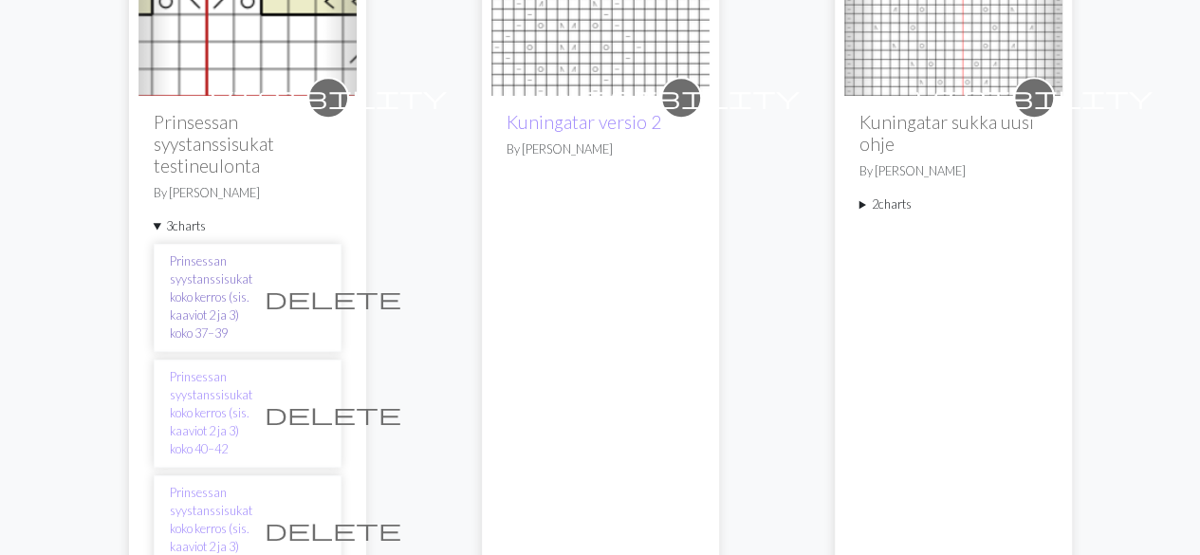
click at [213, 280] on link "Prinsessan syystanssisukat koko kerros (sis. kaaviot 2 ja 3) koko 37–39" at bounding box center [211, 297] width 83 height 91
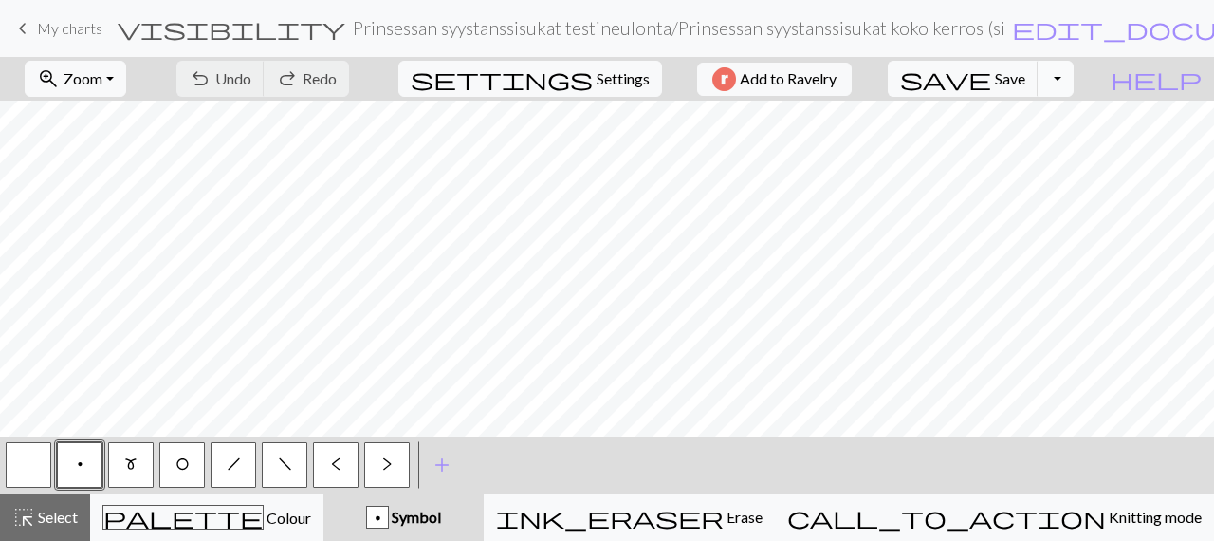
click at [1074, 71] on button "Toggle Dropdown" at bounding box center [1056, 79] width 36 height 36
click at [1053, 149] on button "save_alt Download" at bounding box center [916, 150] width 313 height 30
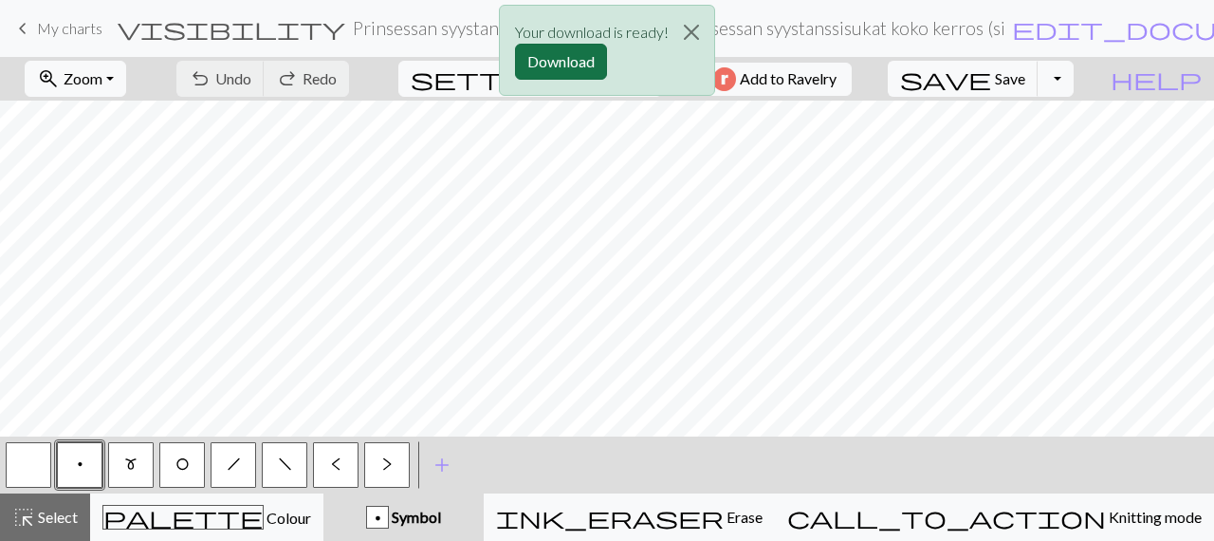
click at [548, 52] on button "Download" at bounding box center [561, 62] width 92 height 36
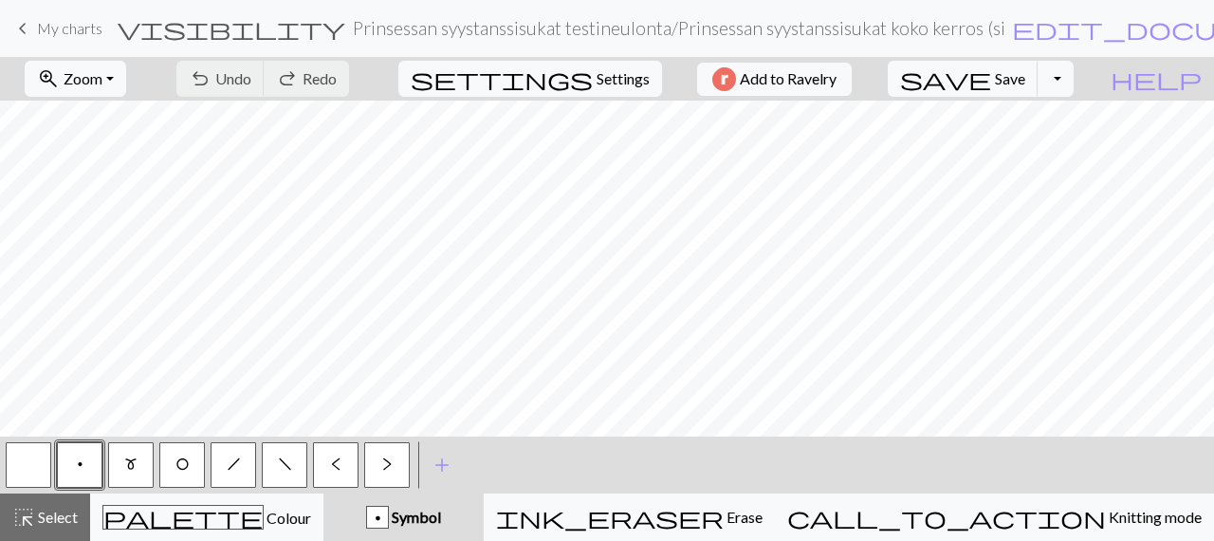
click at [45, 21] on span "My charts" at bounding box center [69, 28] width 65 height 18
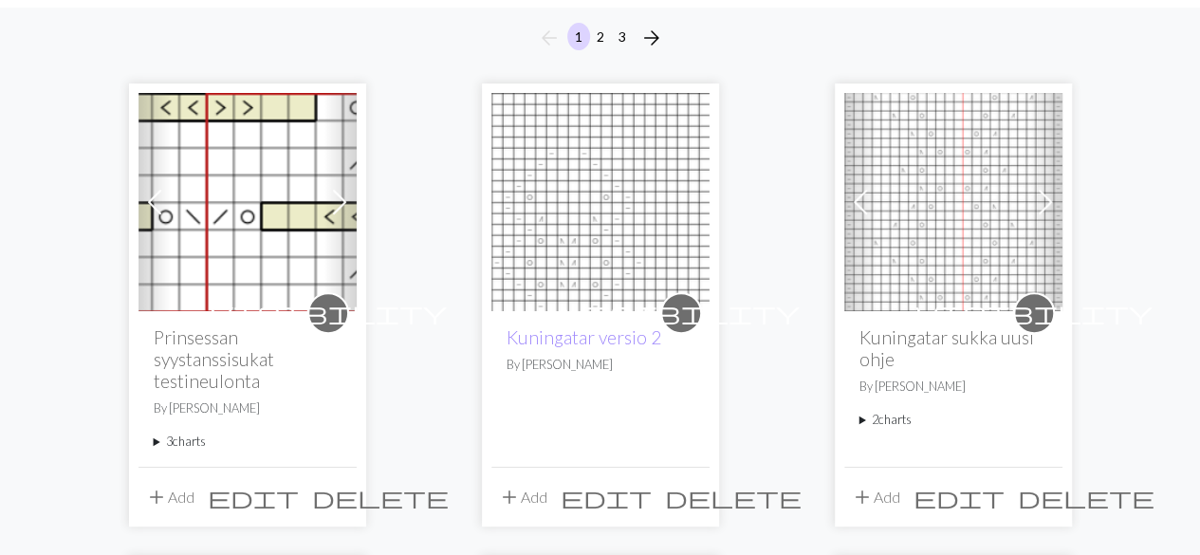
scroll to position [285, 0]
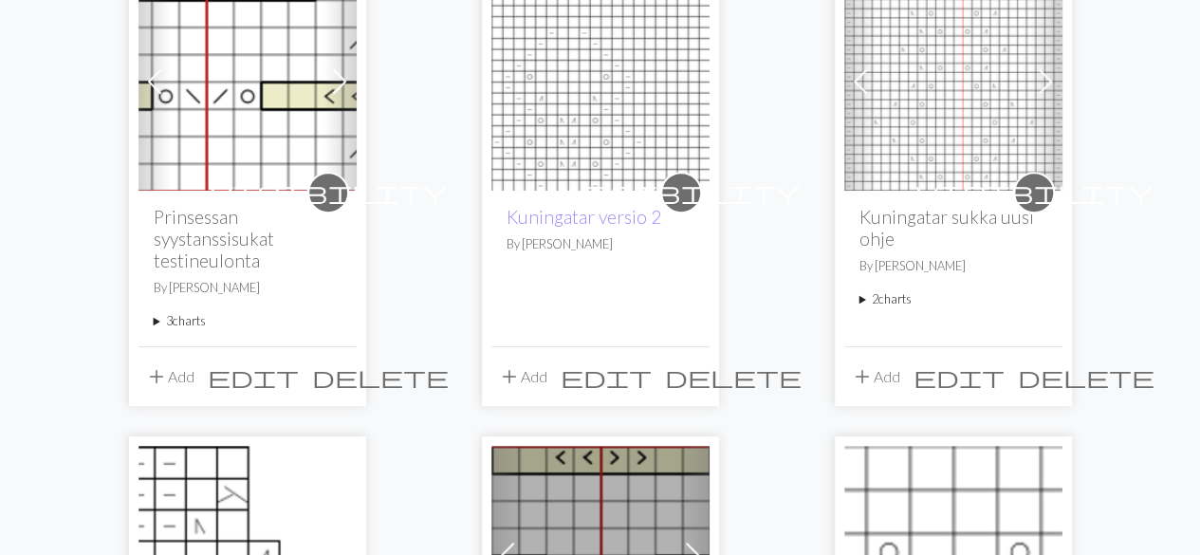
click at [192, 317] on summary "3 charts" at bounding box center [248, 321] width 188 height 18
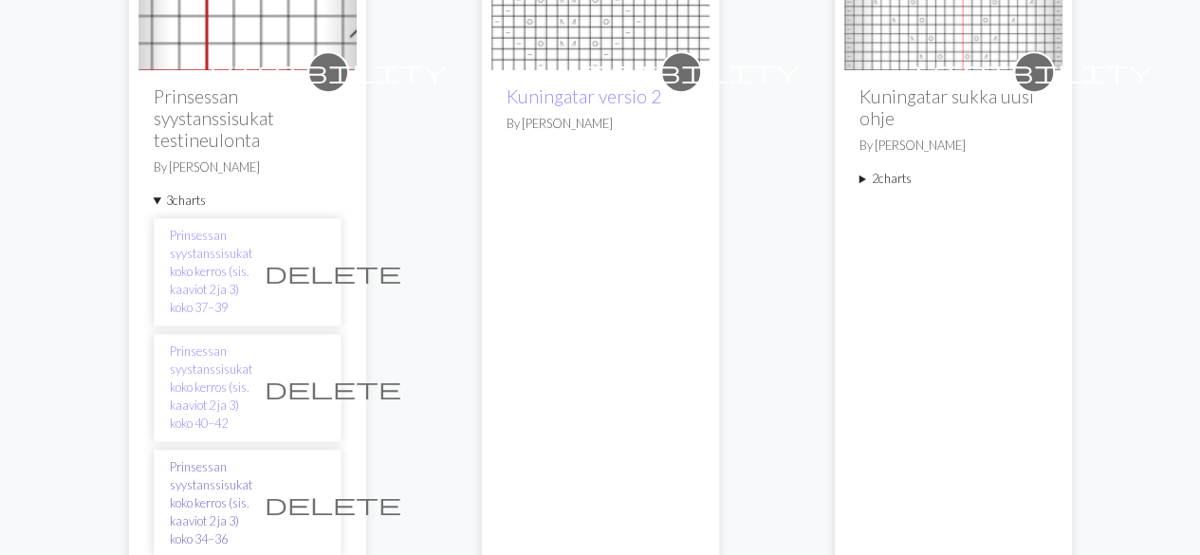
scroll to position [474, 0]
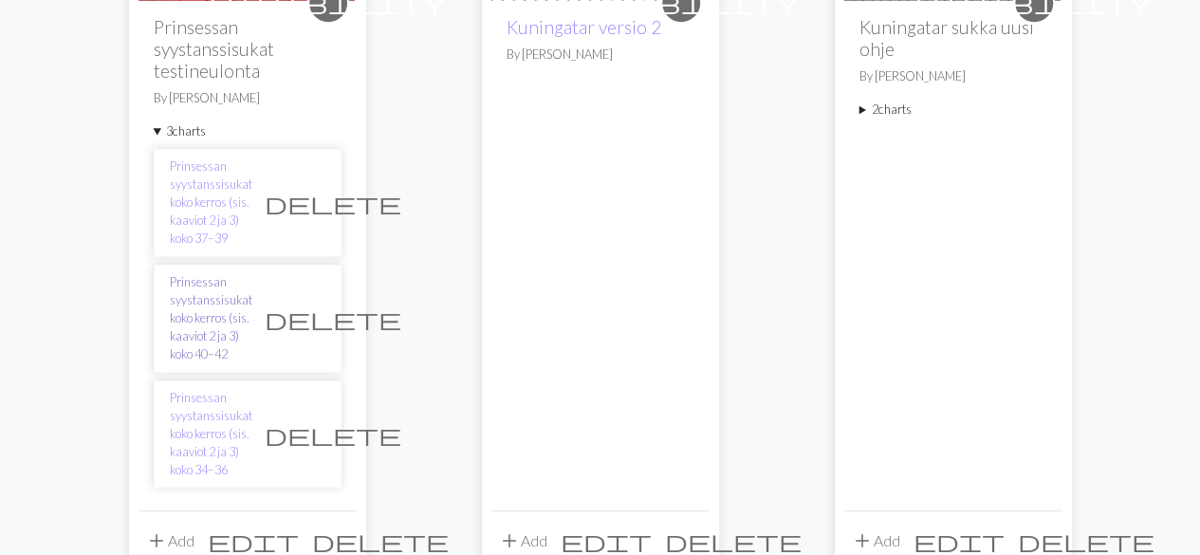
click at [232, 289] on link "Prinsessan syystanssisukat koko kerros (sis. kaaviot 2 ja 3) koko 40–42" at bounding box center [211, 318] width 83 height 91
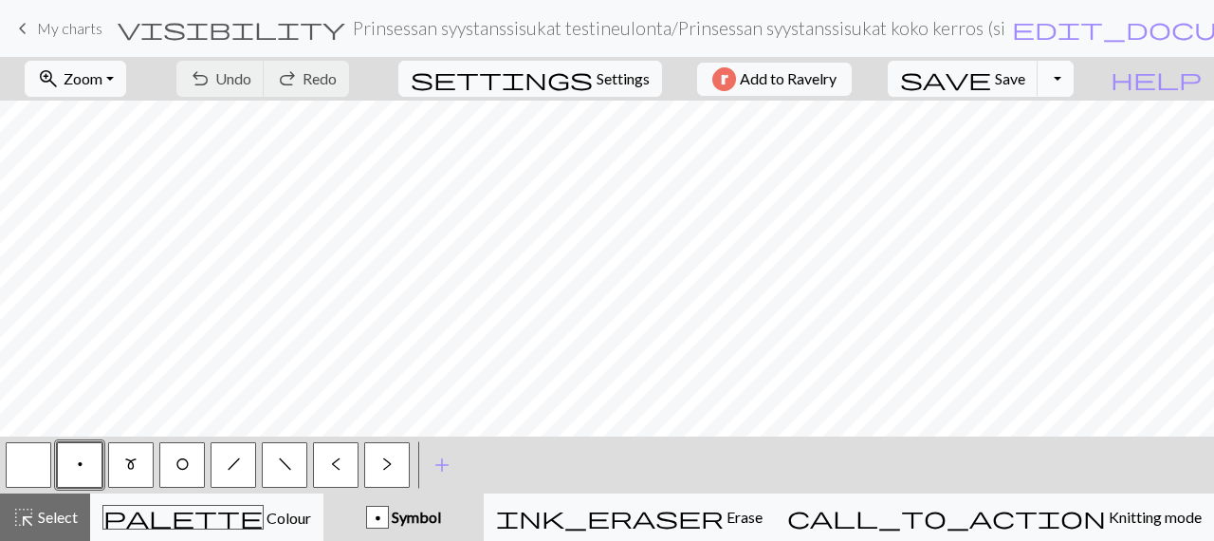
click at [1074, 75] on button "Toggle Dropdown" at bounding box center [1056, 79] width 36 height 36
click at [1055, 141] on button "save_alt Download" at bounding box center [916, 150] width 313 height 30
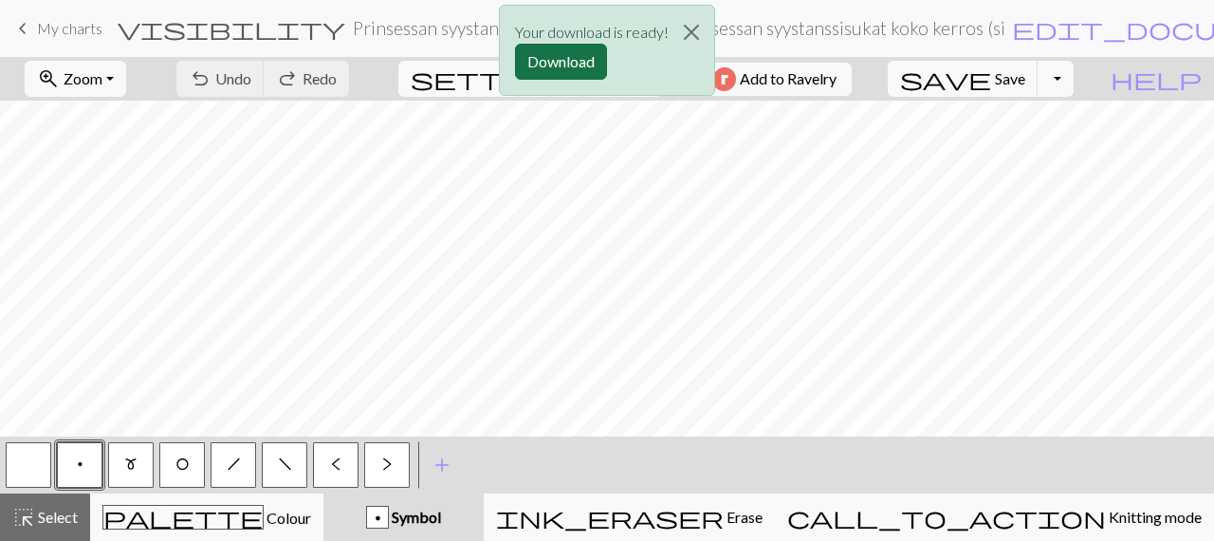
click at [587, 56] on button "Download" at bounding box center [561, 62] width 92 height 36
